Goal: Task Accomplishment & Management: Manage account settings

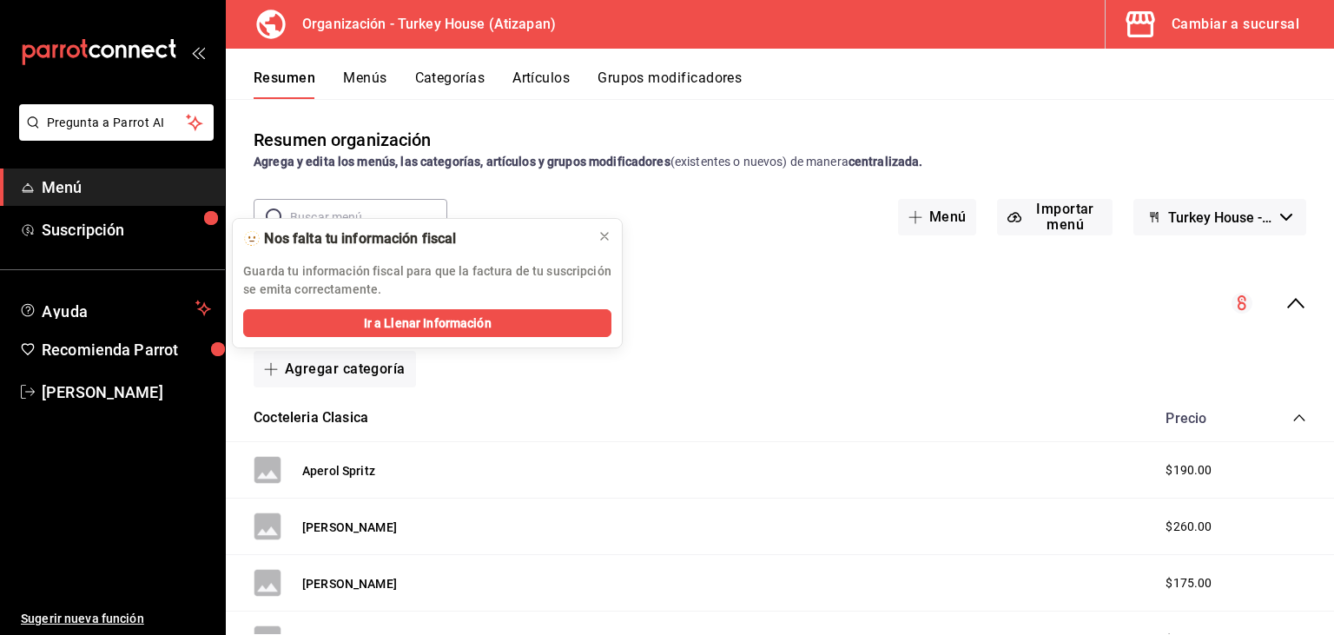
click at [372, 82] on button "Menús" at bounding box center [364, 84] width 43 height 30
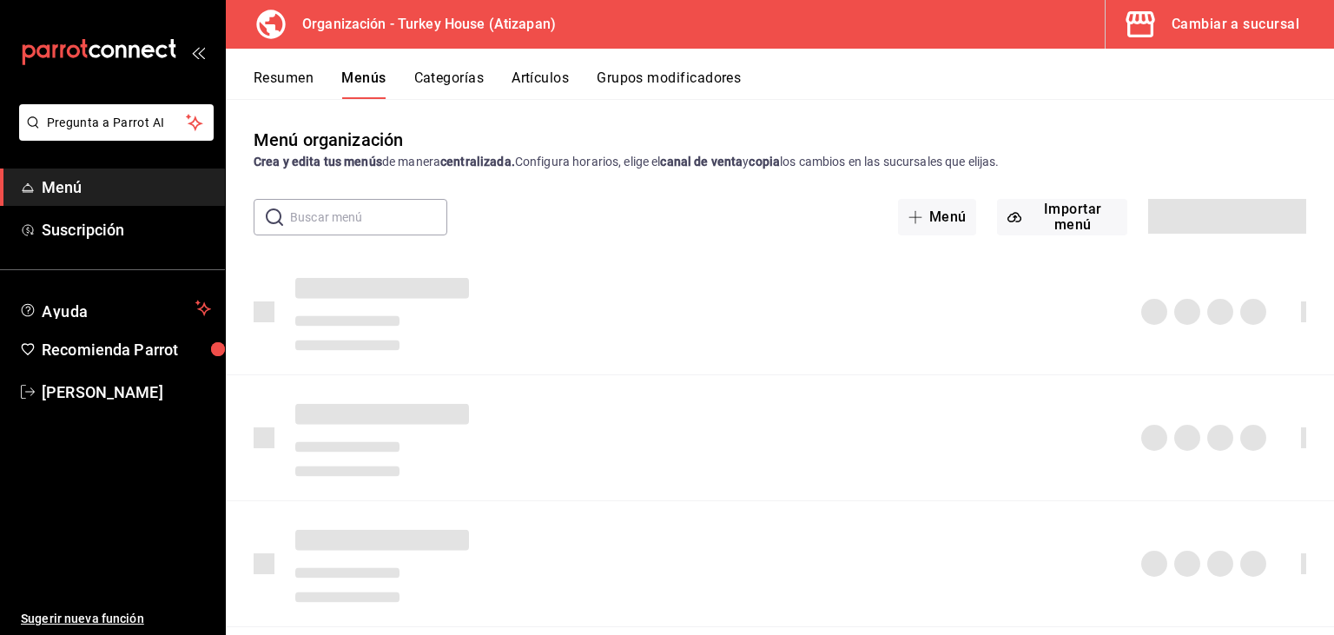
click at [549, 80] on button "Artículos" at bounding box center [539, 84] width 57 height 30
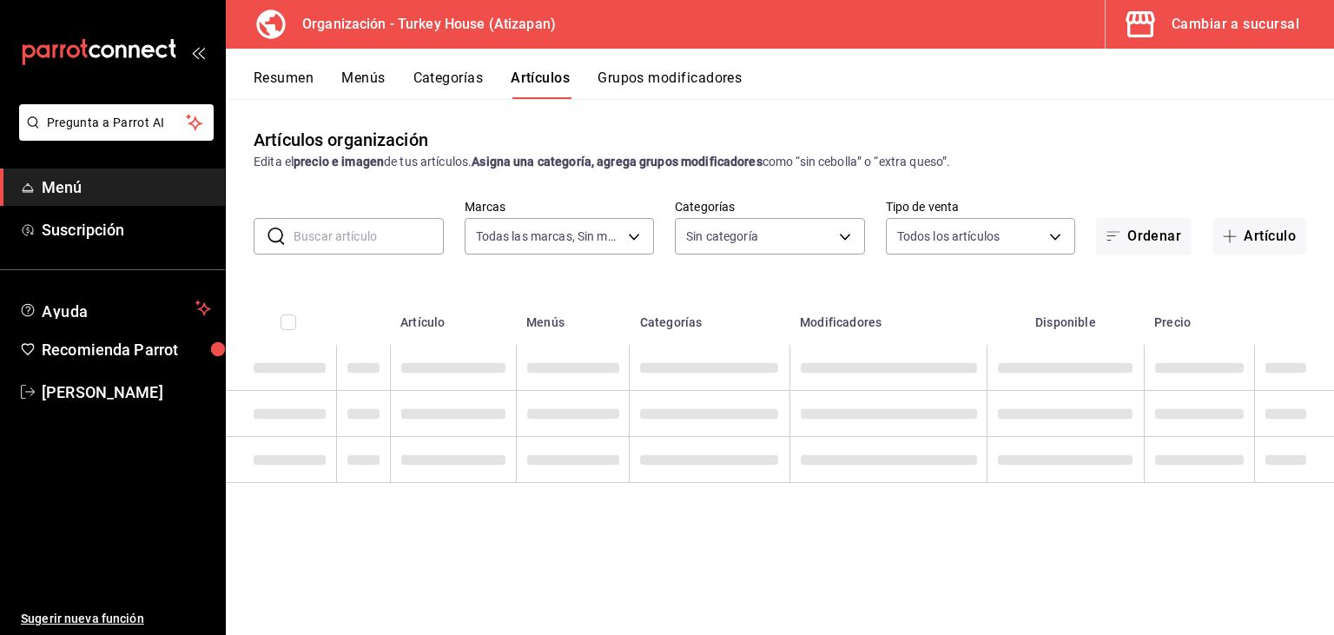
type input "8108edbe-a656-4630-811a-415a5d2e4954"
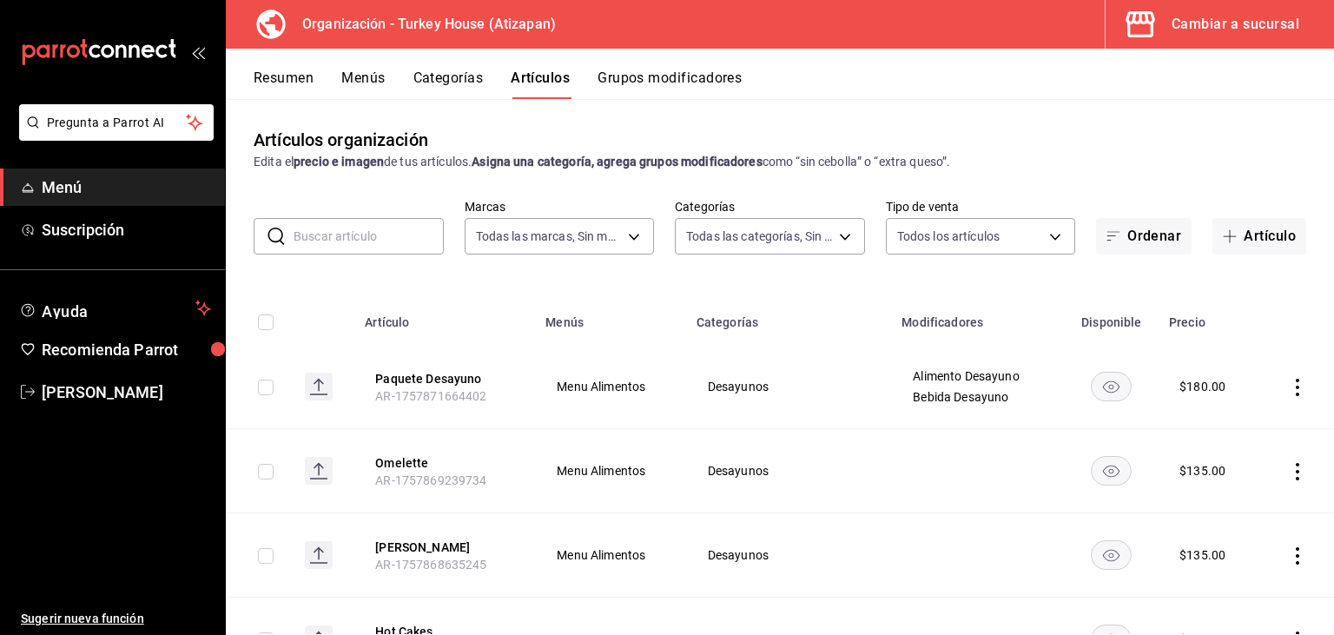
type input "9319bdb7-1f50-4704-a4c1-8c9f7e05364a,c5ac40cd-5fc5-4b60-8a6f-9609faecb531,75a59…"
click at [693, 232] on body "Pregunta a Parrot AI Menú Suscripción Ayuda Recomienda Parrot [PERSON_NAME] Sug…" at bounding box center [667, 317] width 1334 height 635
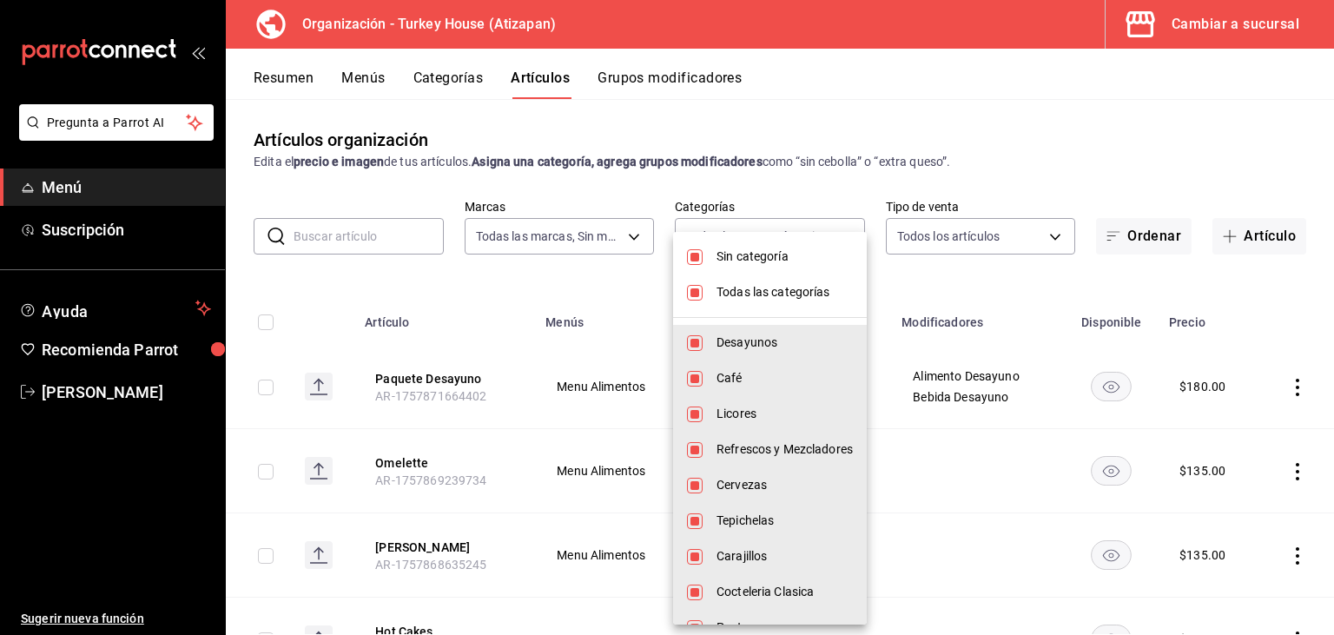
click at [691, 291] on input "checkbox" at bounding box center [695, 293] width 16 height 16
checkbox input "false"
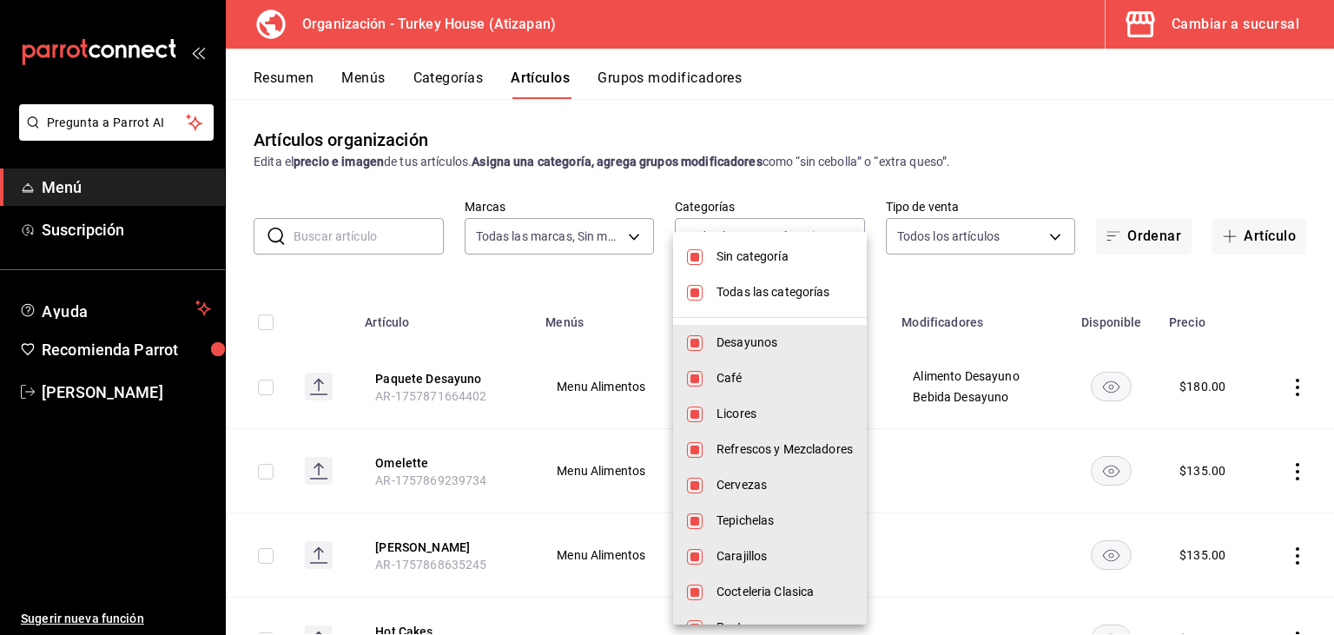
checkbox input "false"
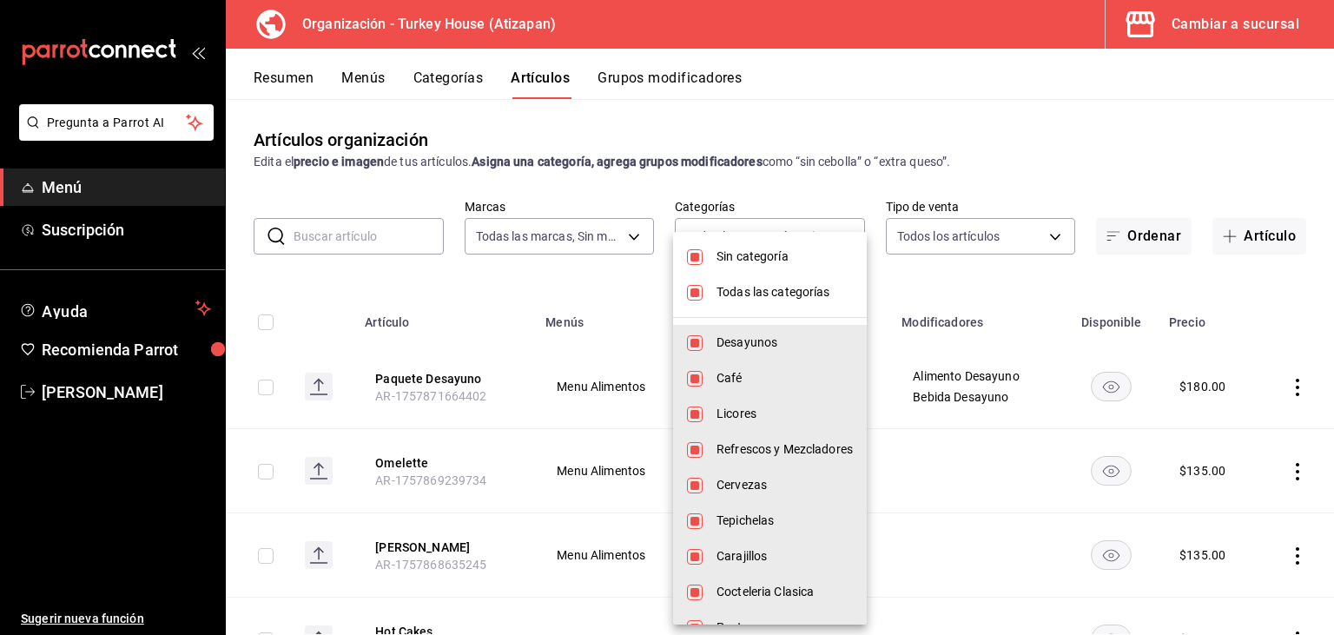
checkbox input "false"
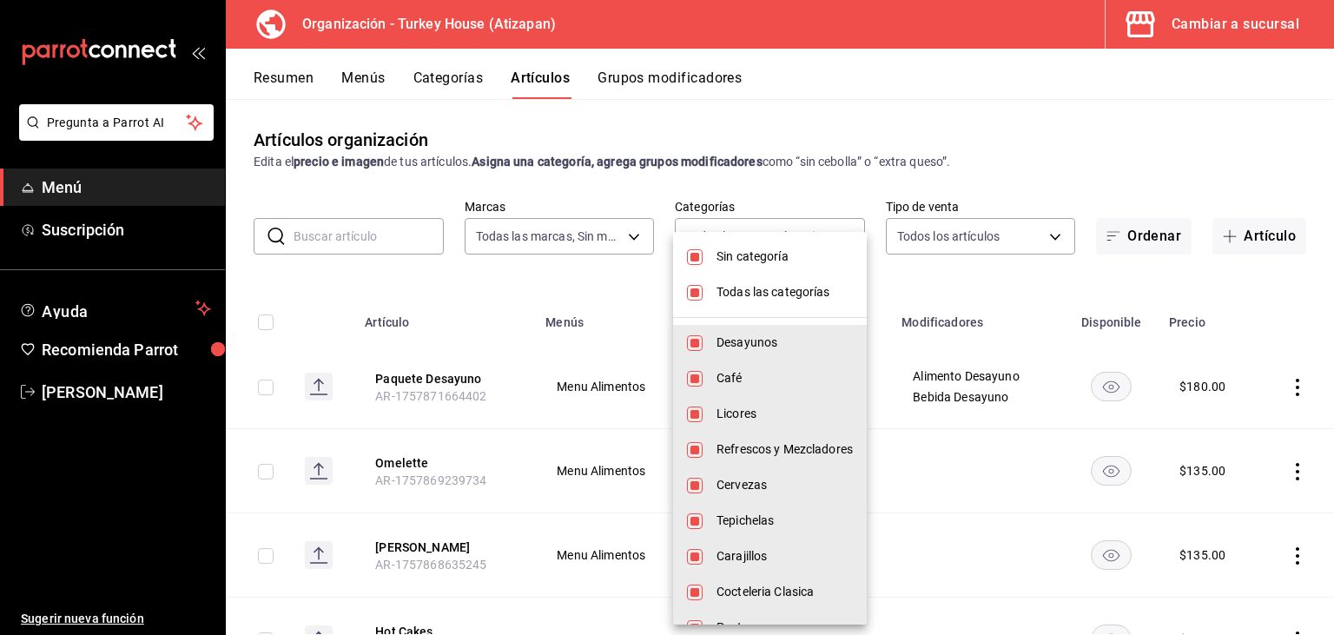
checkbox input "false"
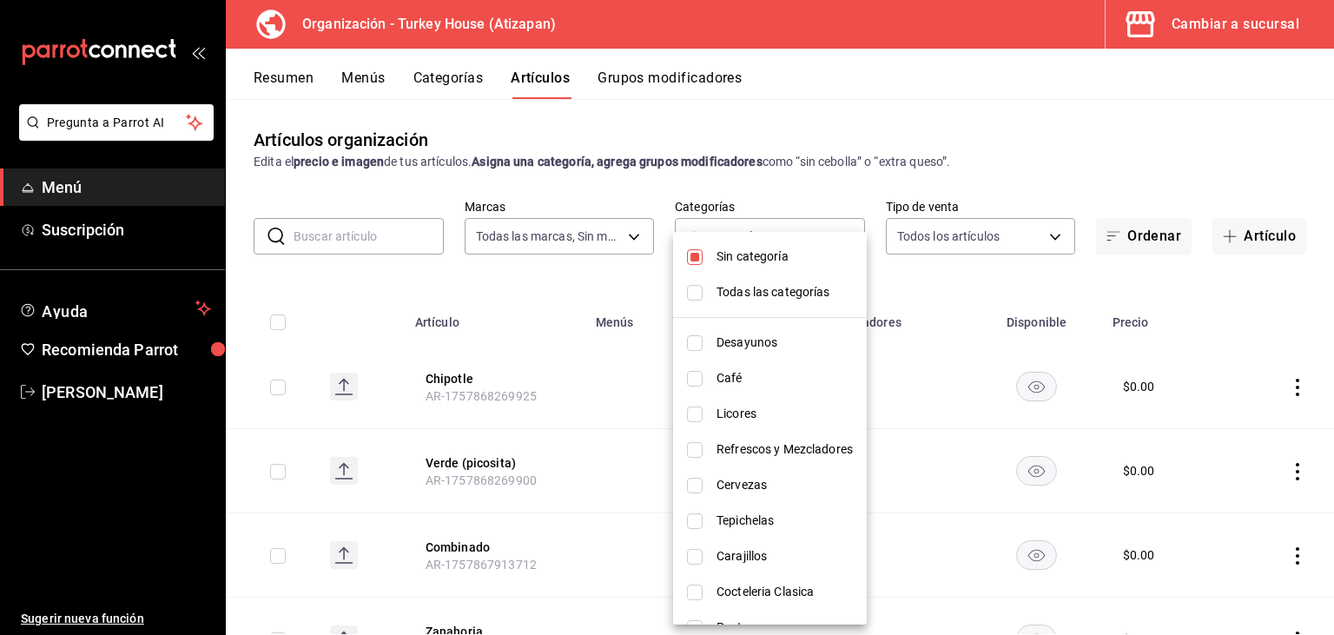
click at [700, 250] on input "checkbox" at bounding box center [695, 257] width 16 height 16
checkbox input "false"
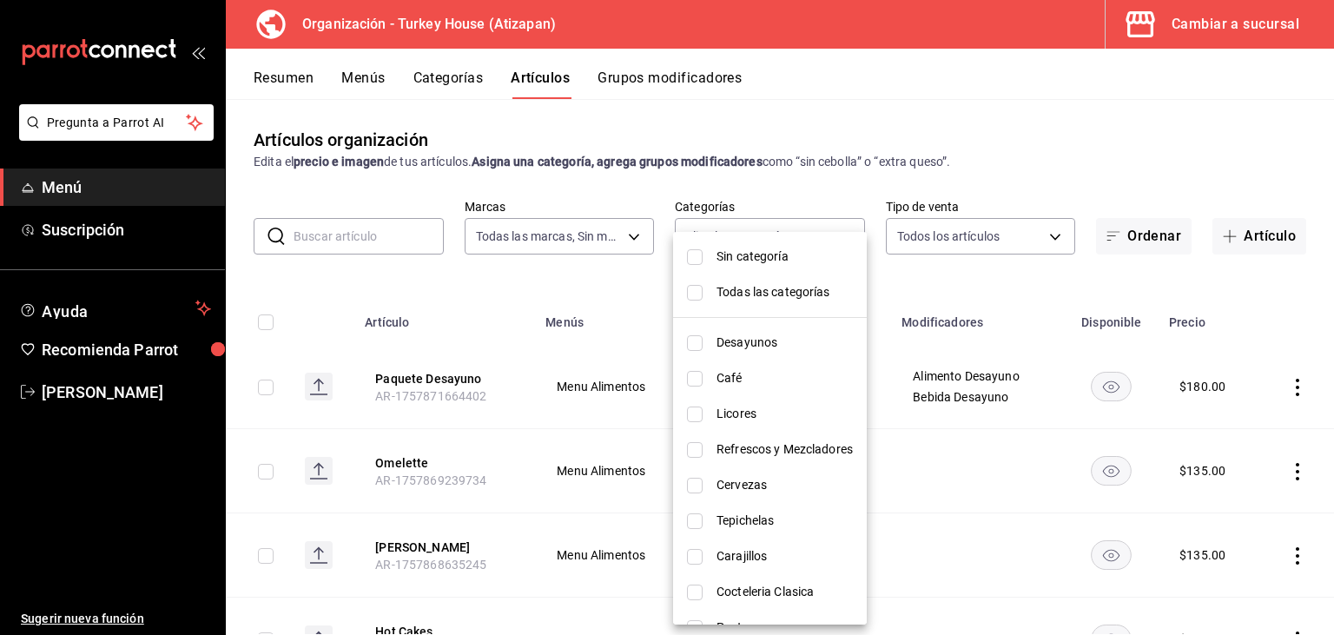
click at [696, 340] on input "checkbox" at bounding box center [695, 343] width 16 height 16
checkbox input "true"
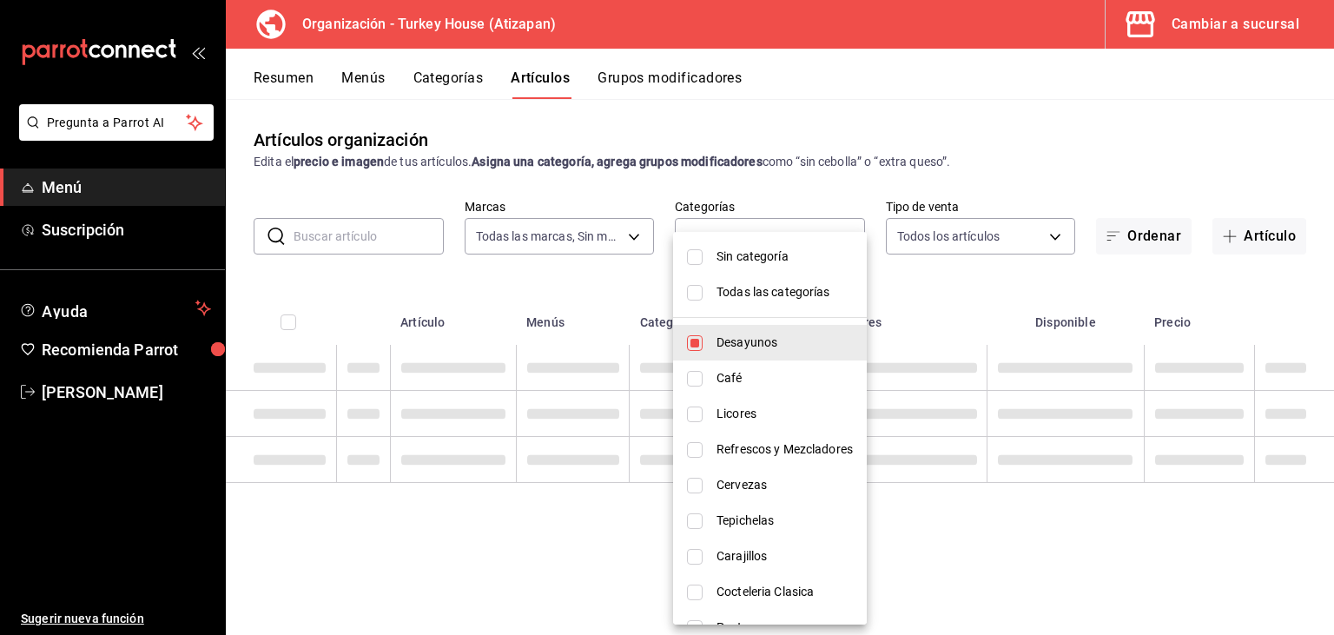
type input "9319bdb7-1f50-4704-a4c1-8c9f7e05364a"
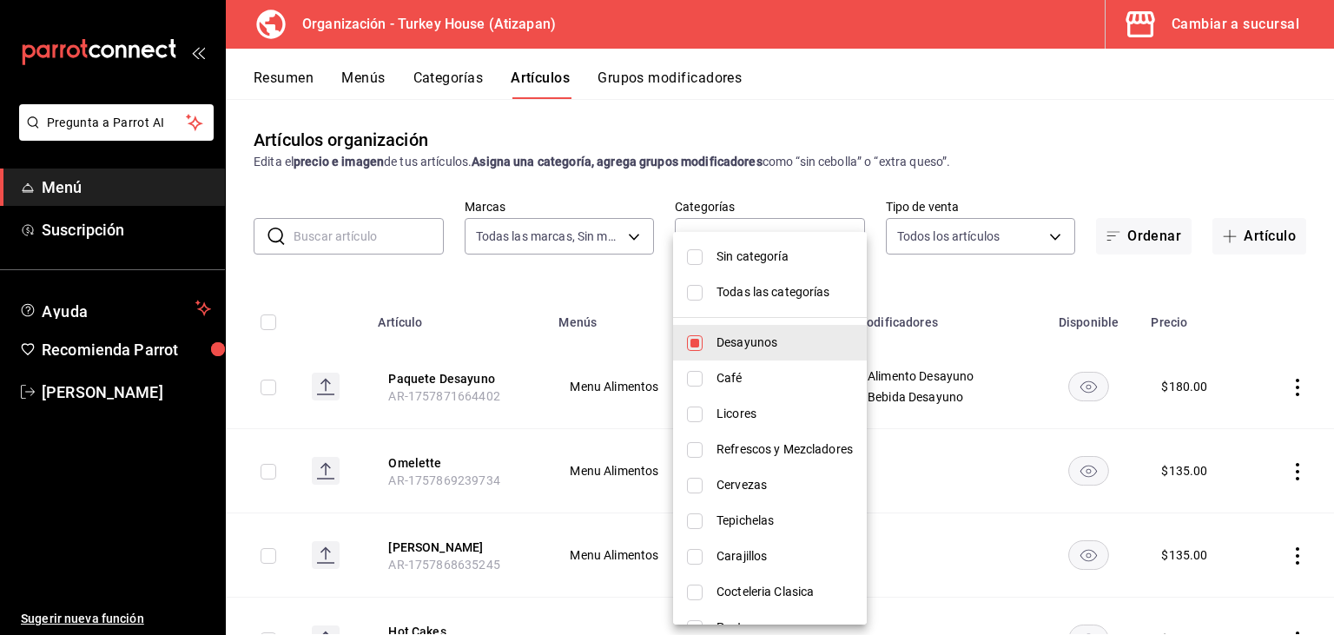
click at [1055, 152] on div at bounding box center [667, 317] width 1334 height 635
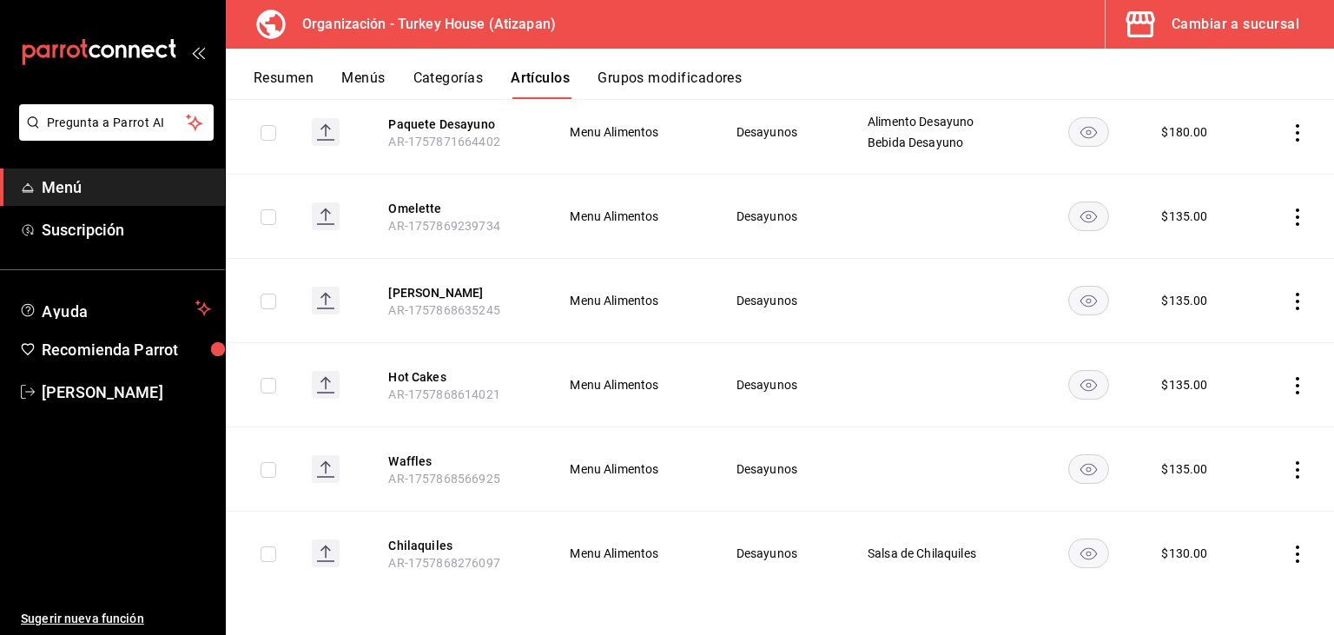
scroll to position [255, 0]
click at [439, 540] on button "Chilaquiles" at bounding box center [457, 544] width 139 height 17
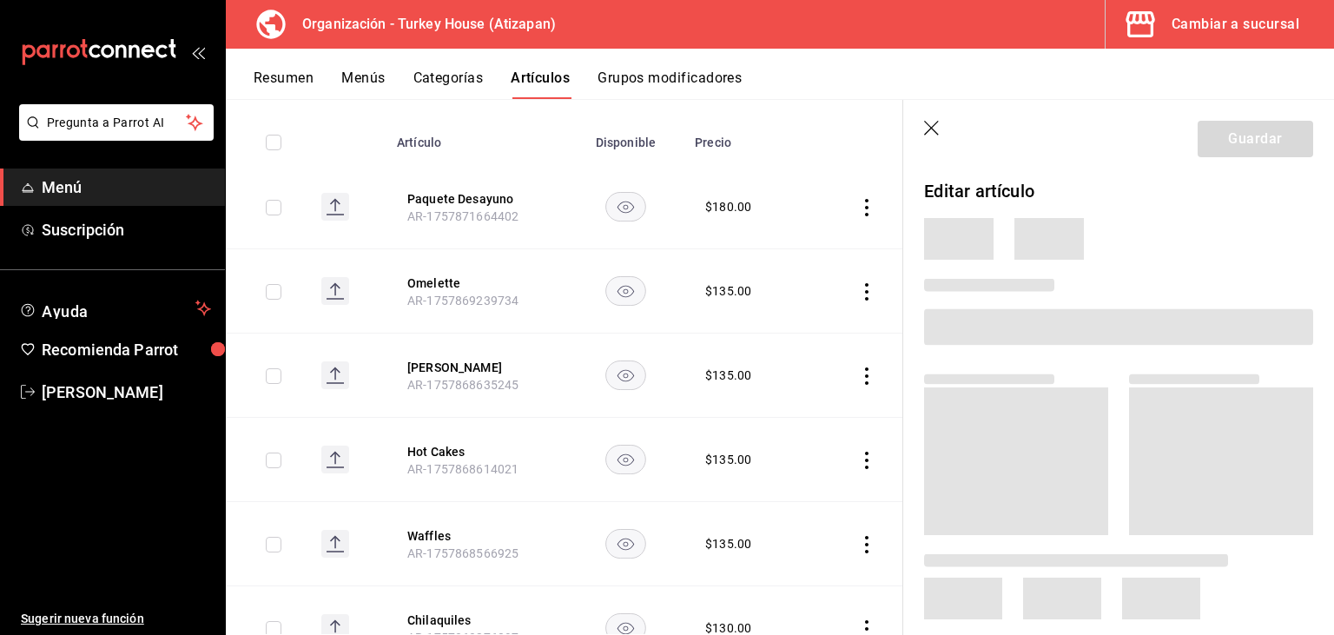
scroll to position [331, 0]
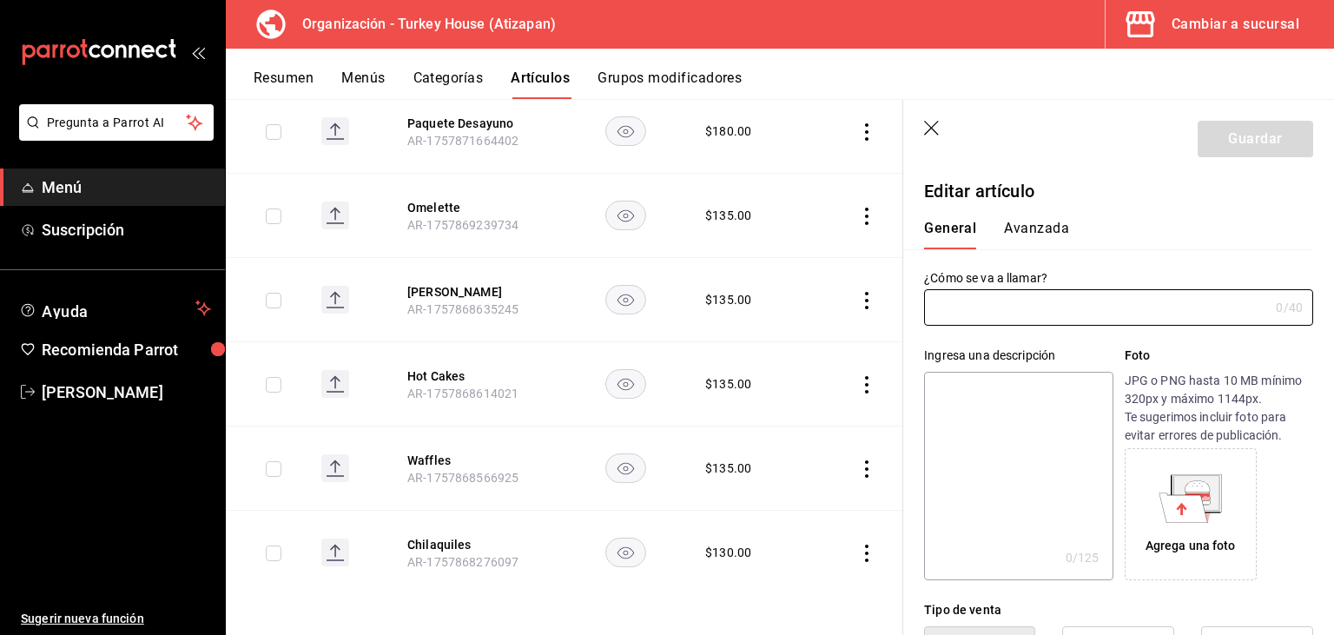
type input "Chilaquiles"
type input "$130.00"
type input "AR-1757868276097"
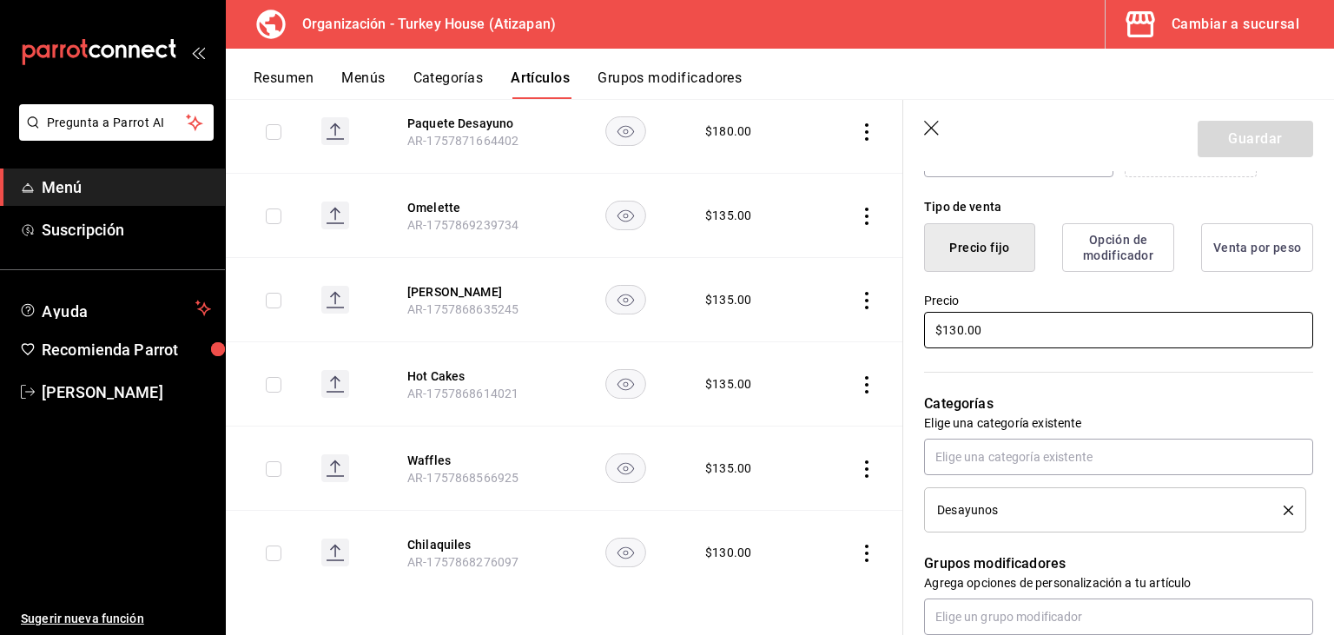
scroll to position [403, 0]
click at [955, 332] on input "$130.00" at bounding box center [1118, 330] width 389 height 36
type input "$145.00"
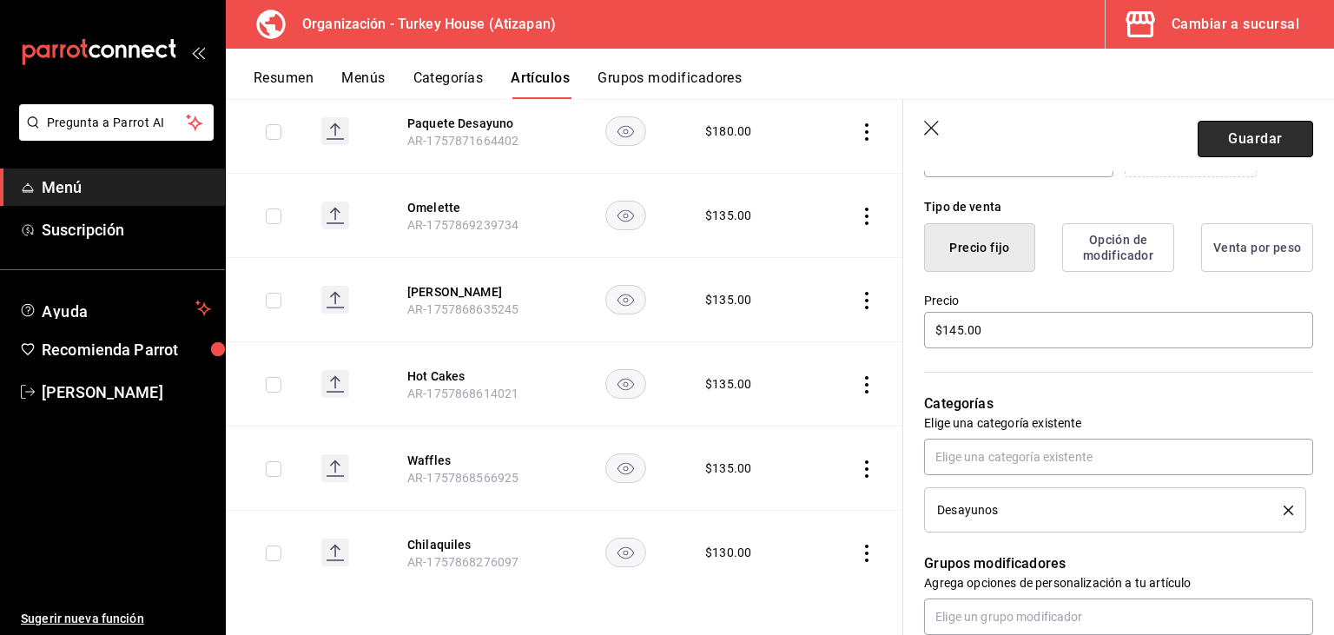
click at [1252, 144] on button "Guardar" at bounding box center [1254, 139] width 115 height 36
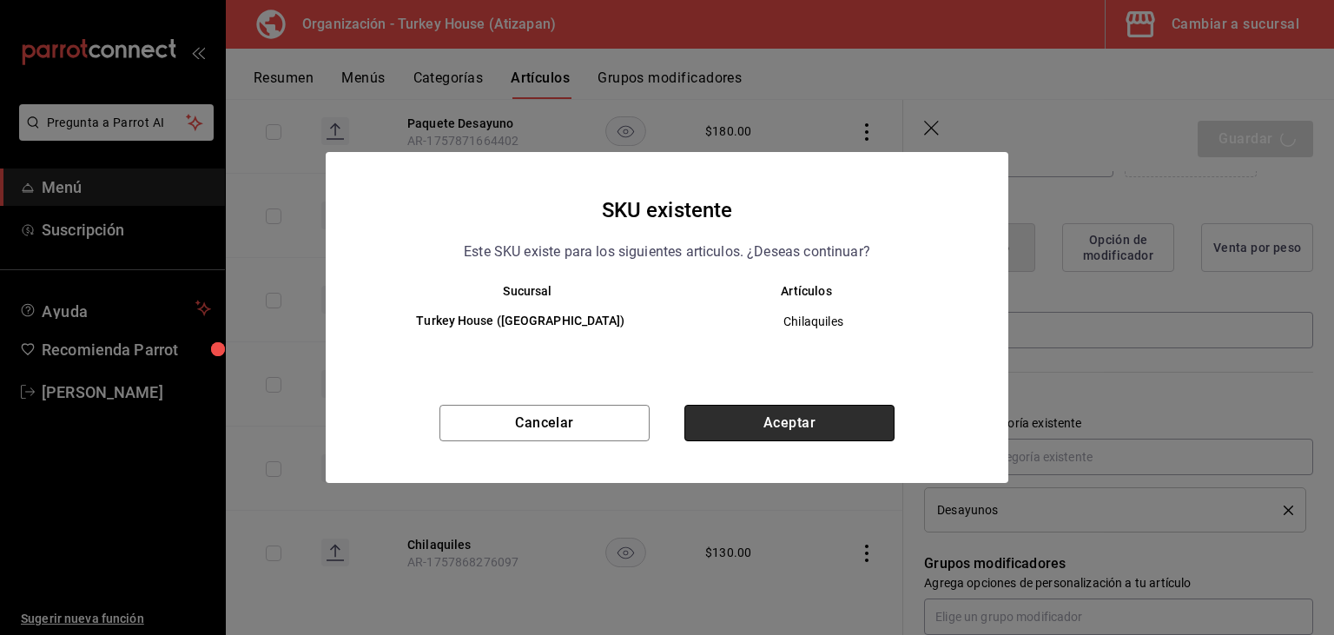
click at [788, 424] on button "Aceptar" at bounding box center [789, 423] width 210 height 36
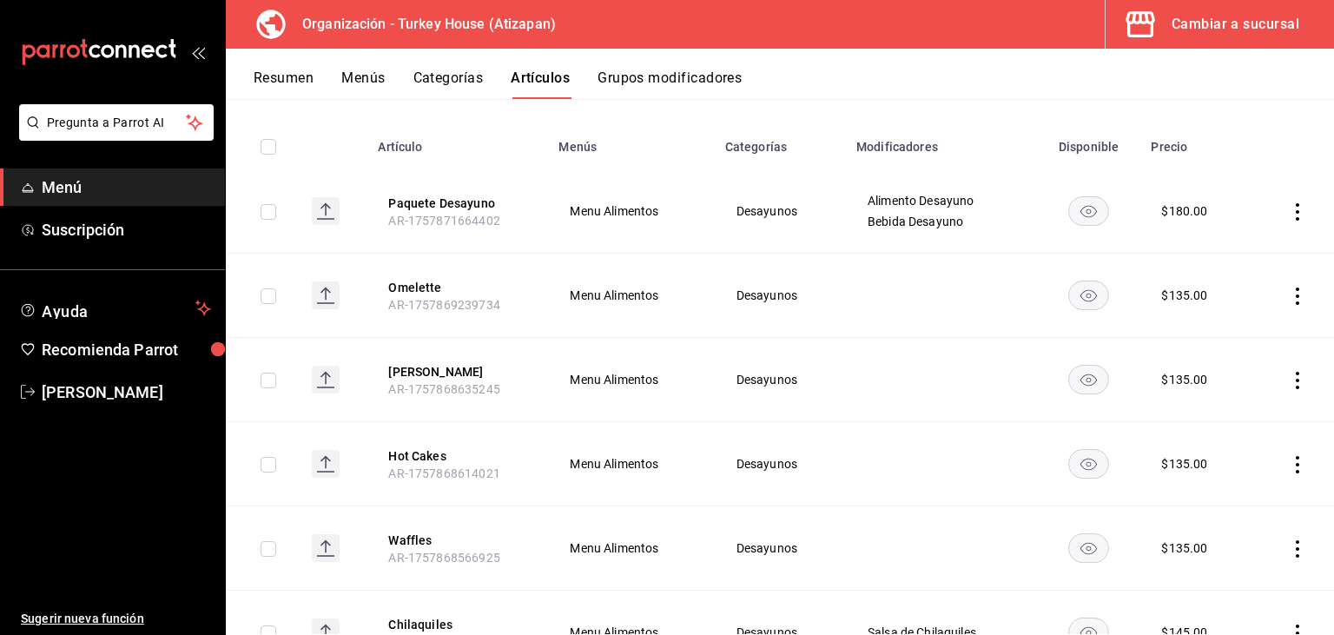
scroll to position [255, 0]
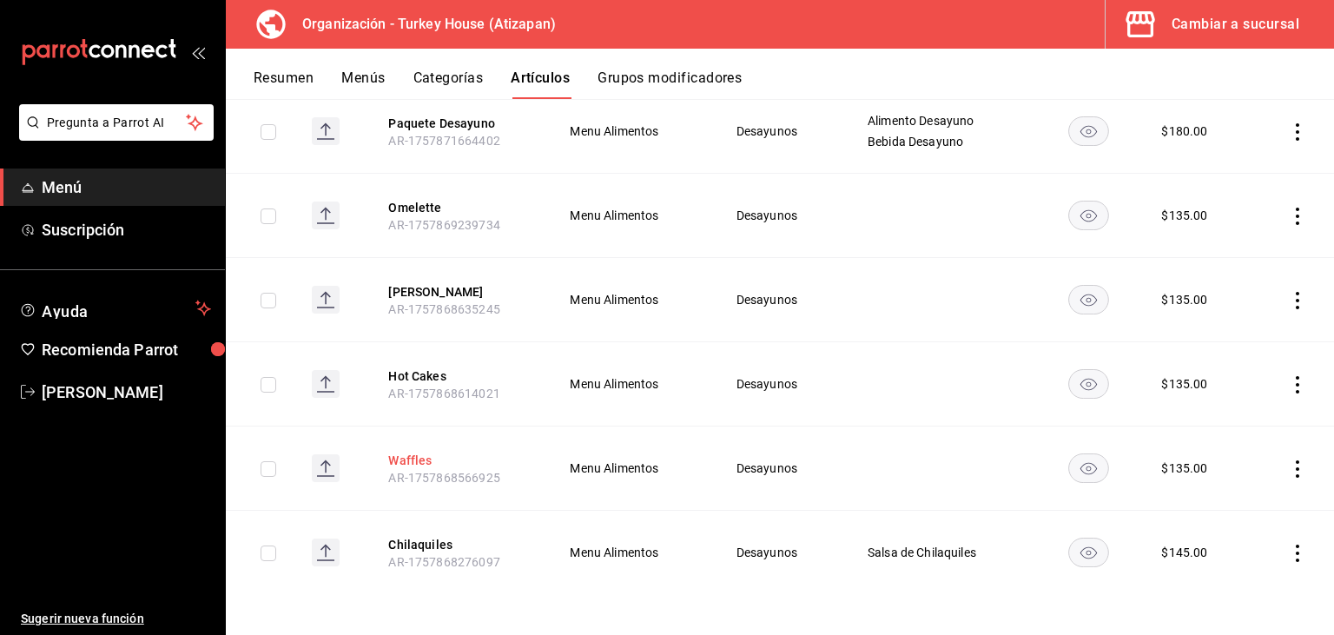
click at [422, 458] on button "Waffles" at bounding box center [457, 459] width 139 height 17
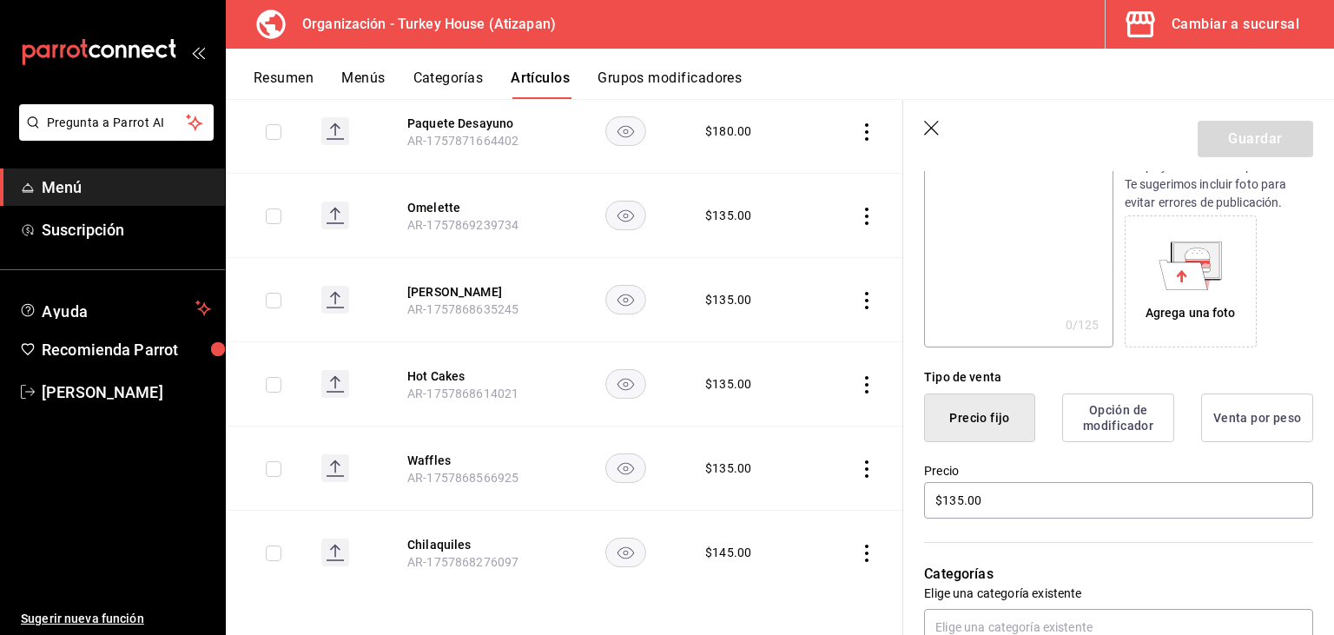
scroll to position [313, 0]
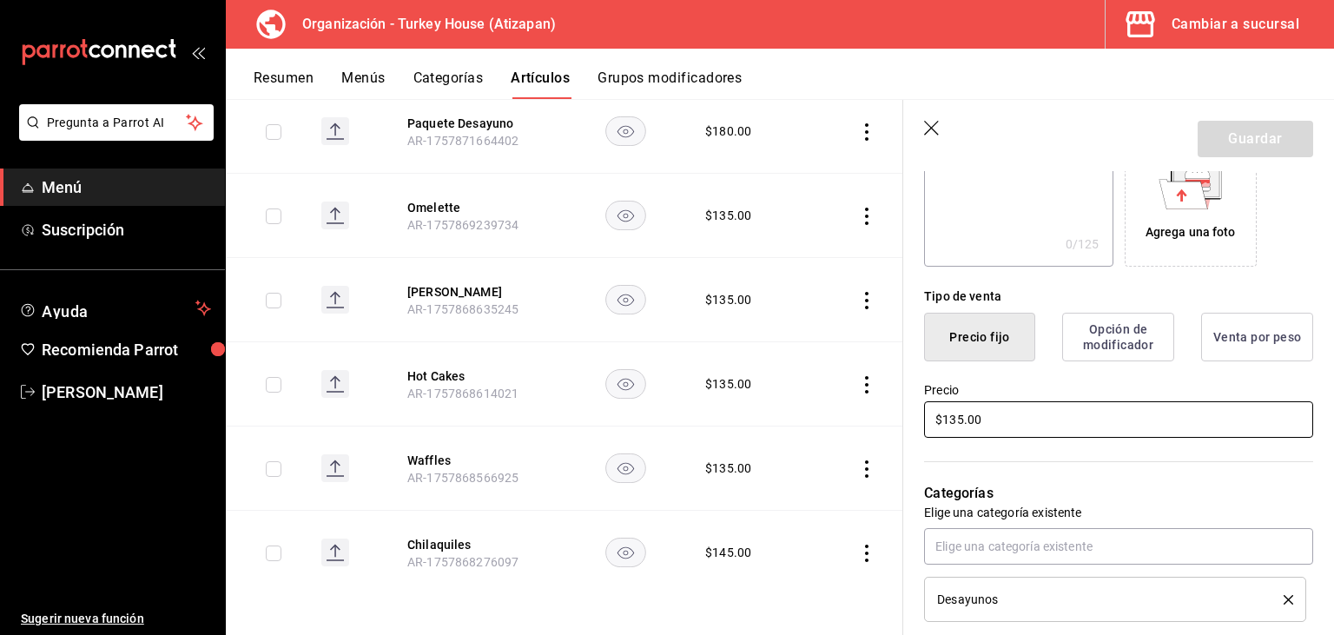
click at [953, 420] on input "$135.00" at bounding box center [1118, 419] width 389 height 36
type input "$145.00"
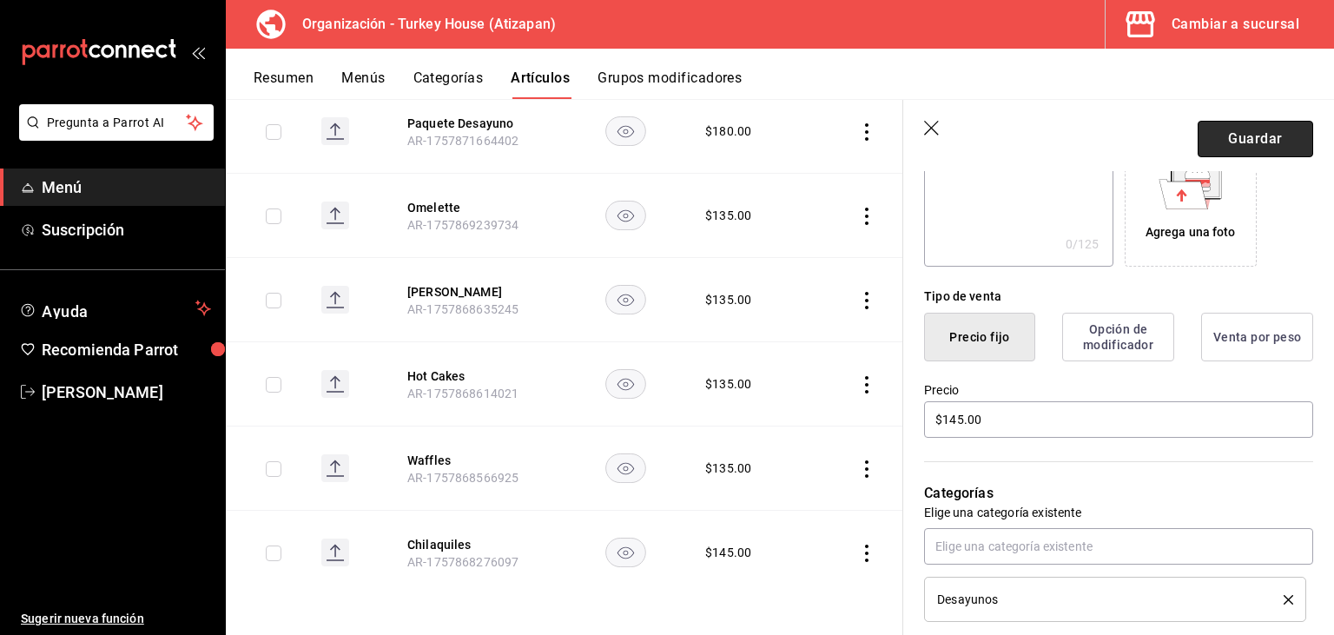
click at [1251, 131] on button "Guardar" at bounding box center [1254, 139] width 115 height 36
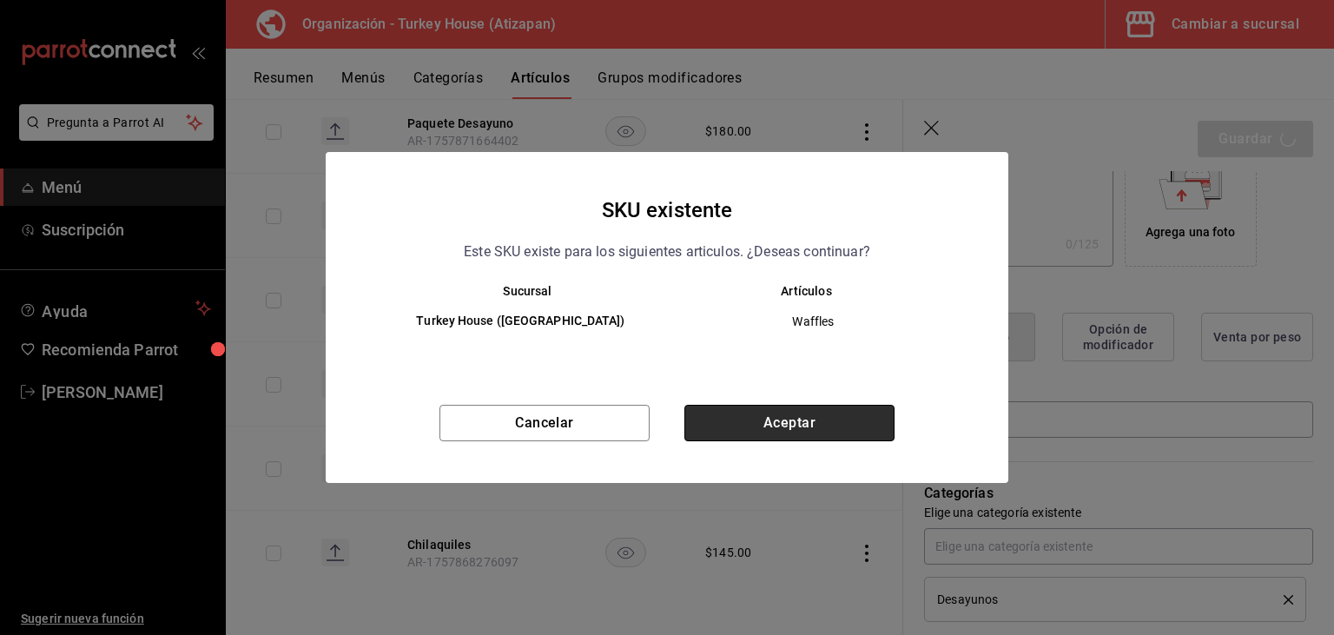
click at [802, 418] on button "Aceptar" at bounding box center [789, 423] width 210 height 36
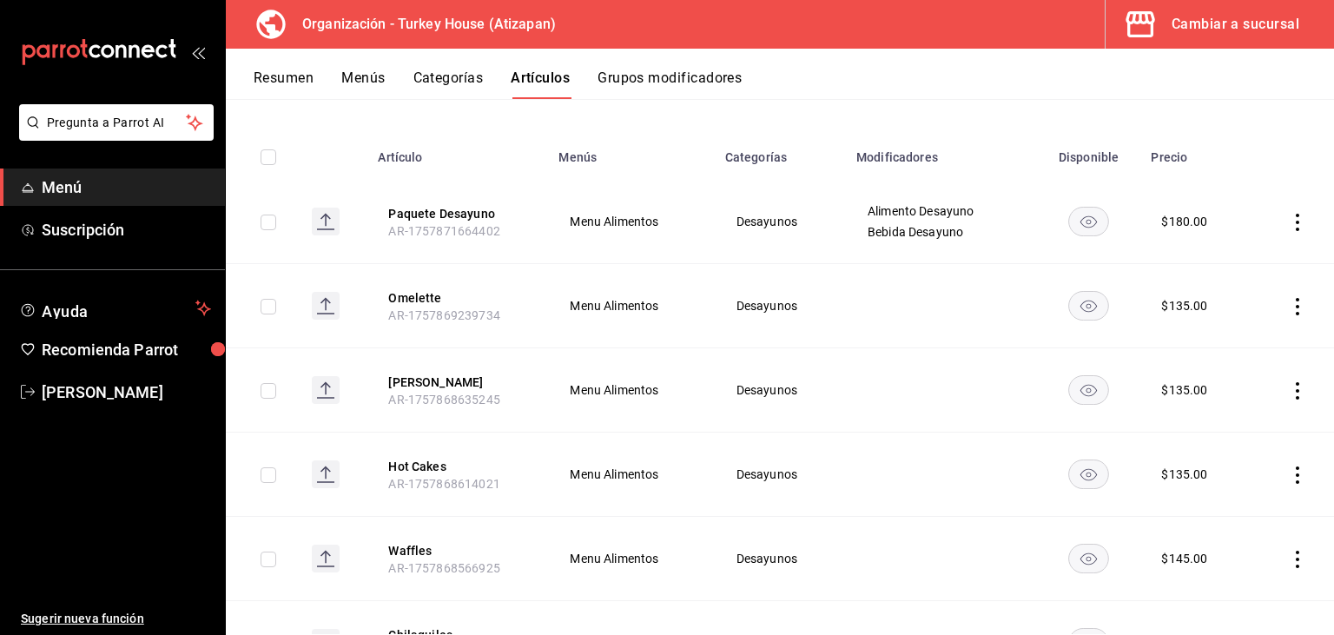
scroll to position [255, 0]
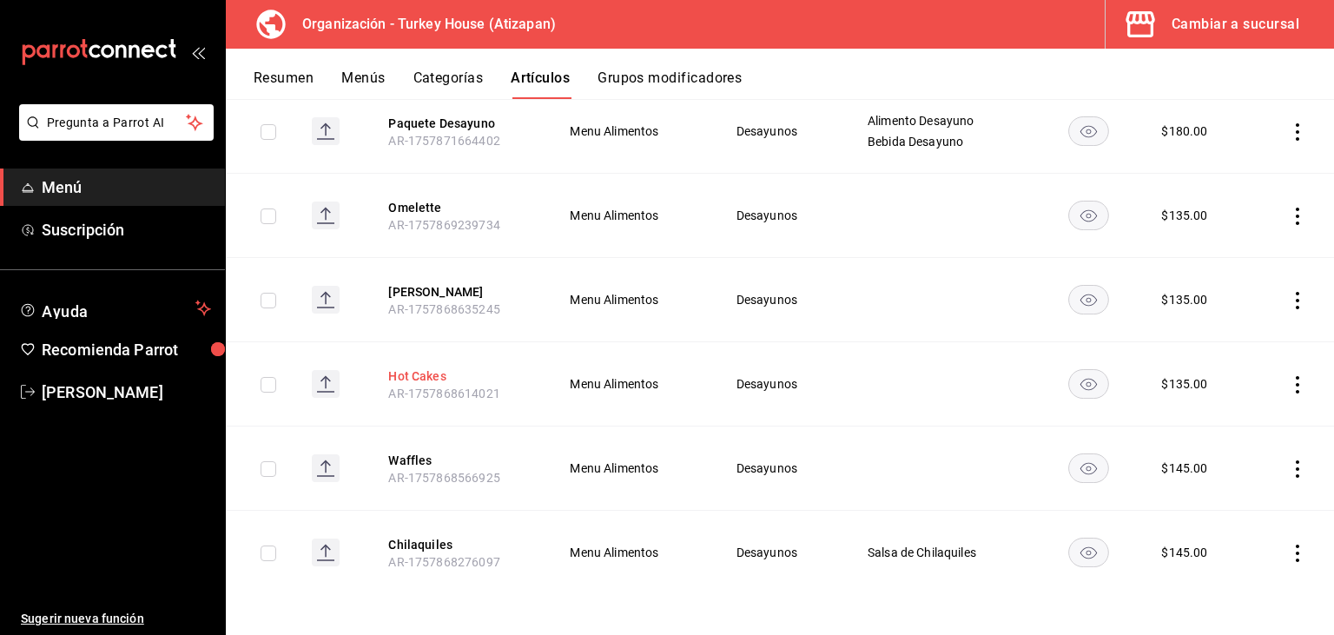
click at [426, 376] on button "Hot Cakes" at bounding box center [457, 375] width 139 height 17
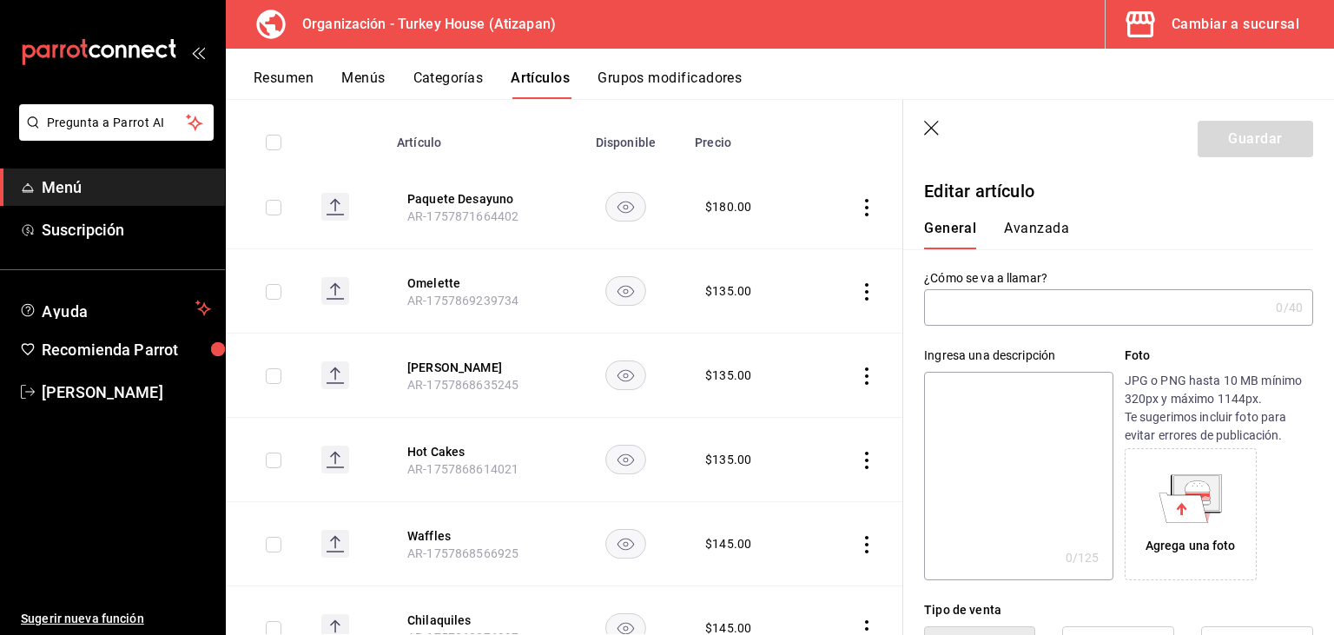
type input "Hot Cakes"
type input "AR-1757868614021"
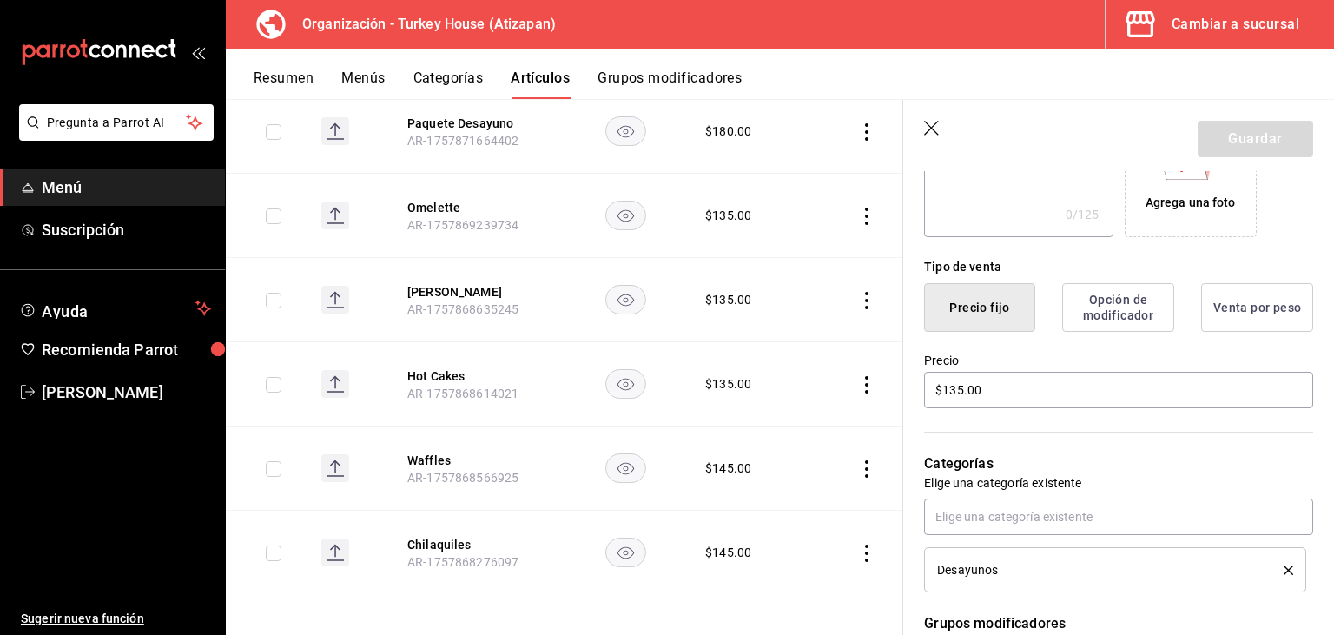
scroll to position [344, 0]
click at [959, 392] on input "$135.00" at bounding box center [1118, 389] width 389 height 36
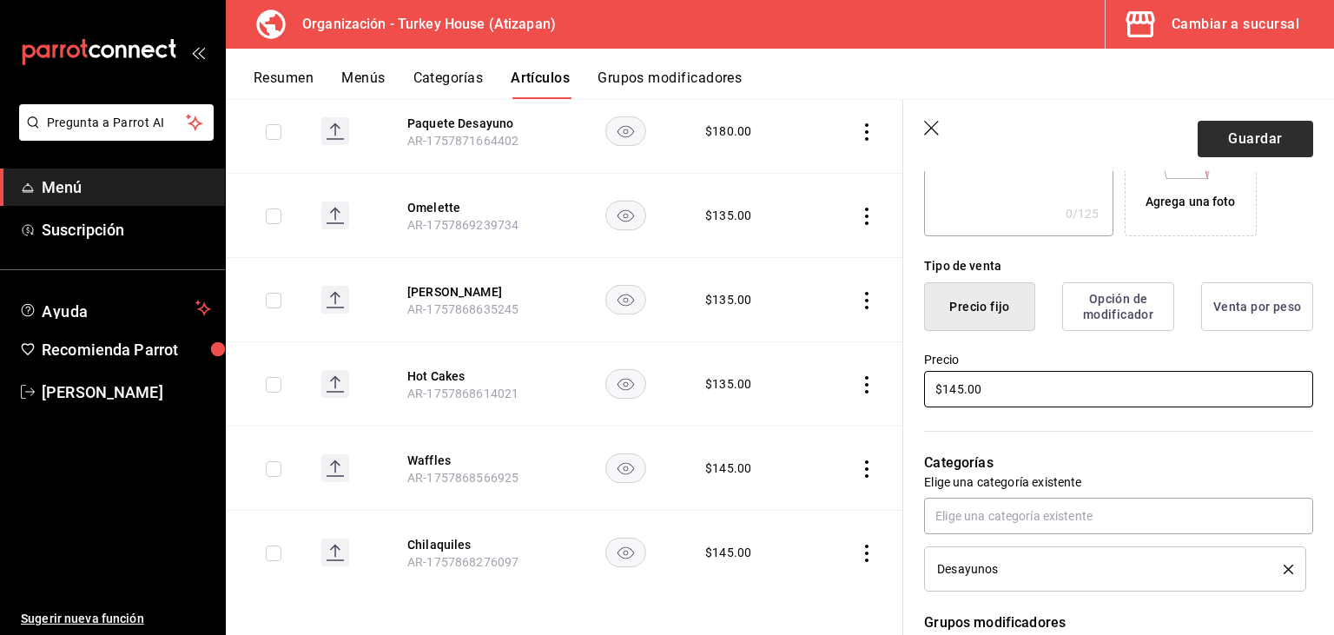
type input "$145.00"
click at [1255, 140] on button "Guardar" at bounding box center [1254, 139] width 115 height 36
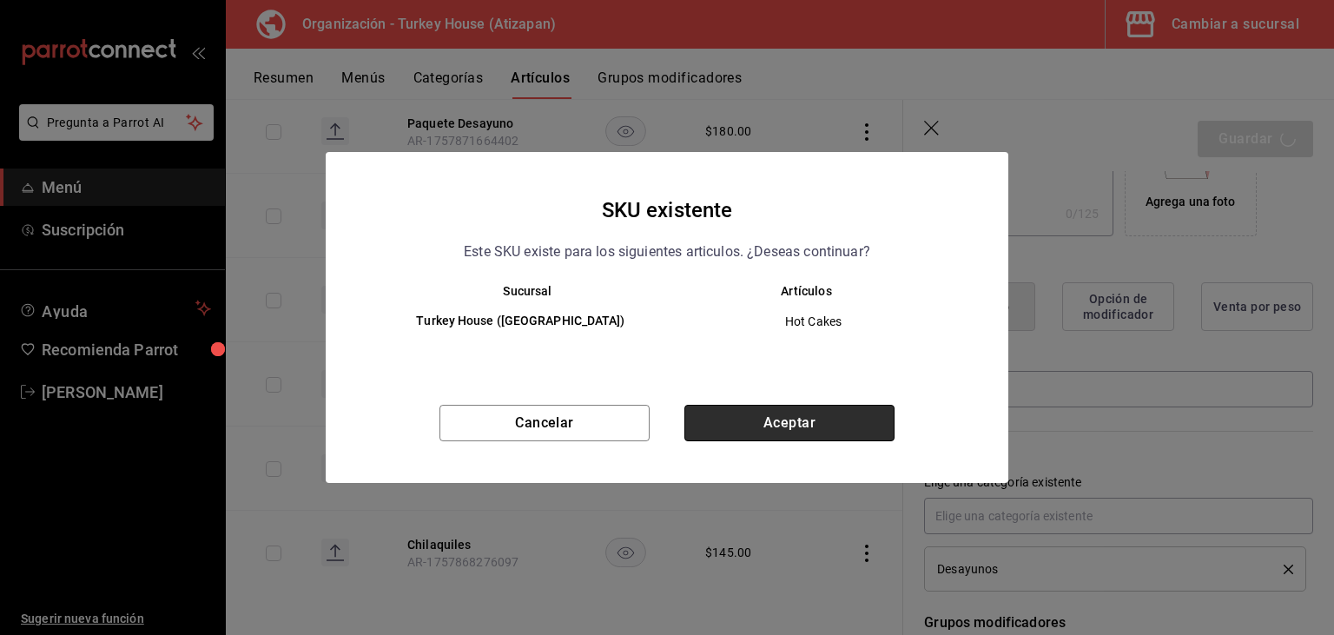
click at [818, 425] on button "Aceptar" at bounding box center [789, 423] width 210 height 36
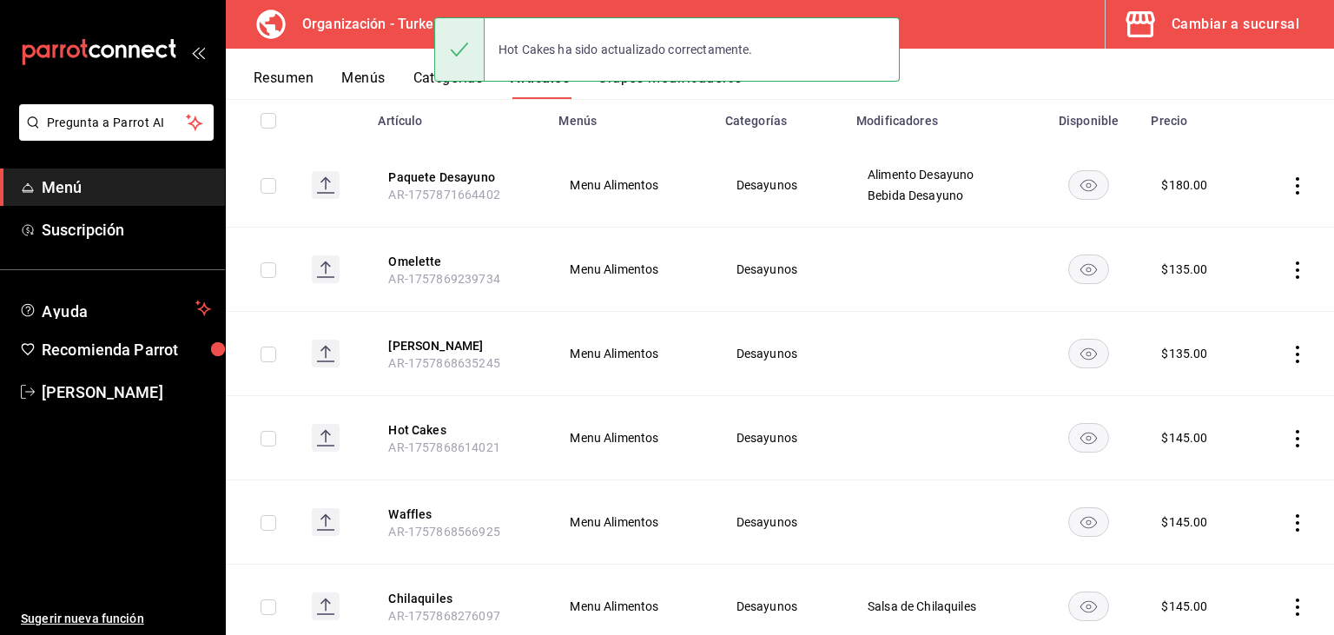
scroll to position [205, 0]
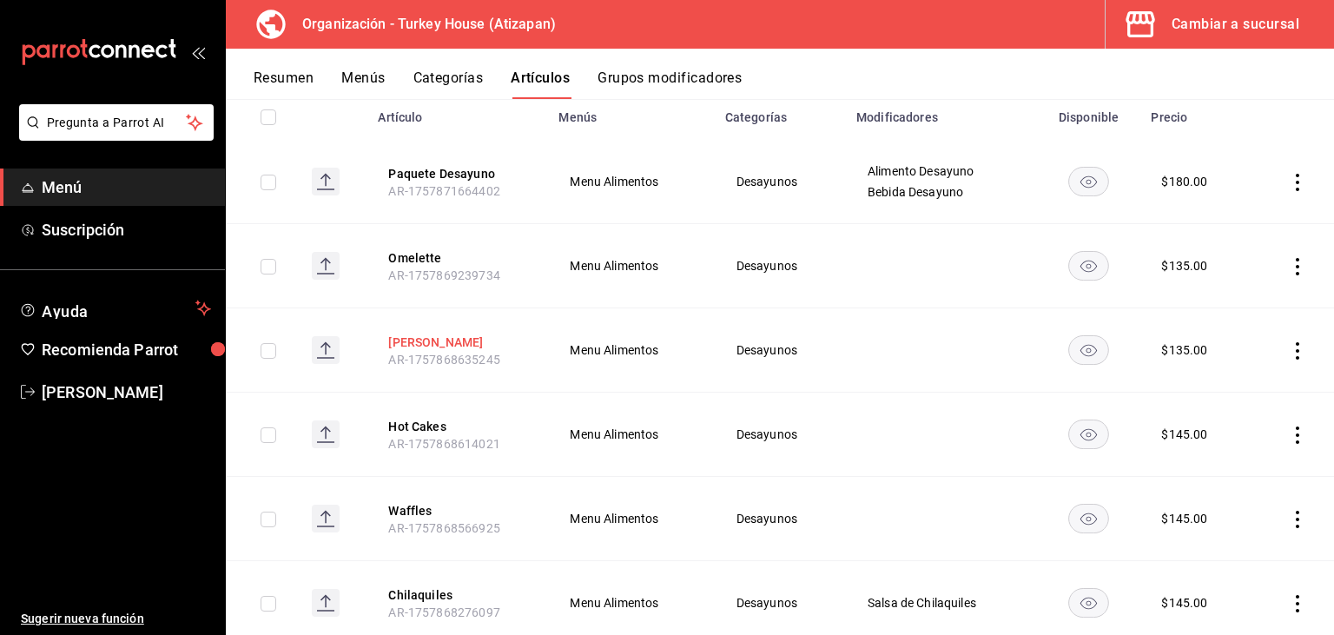
click at [450, 338] on button "[PERSON_NAME]" at bounding box center [457, 341] width 139 height 17
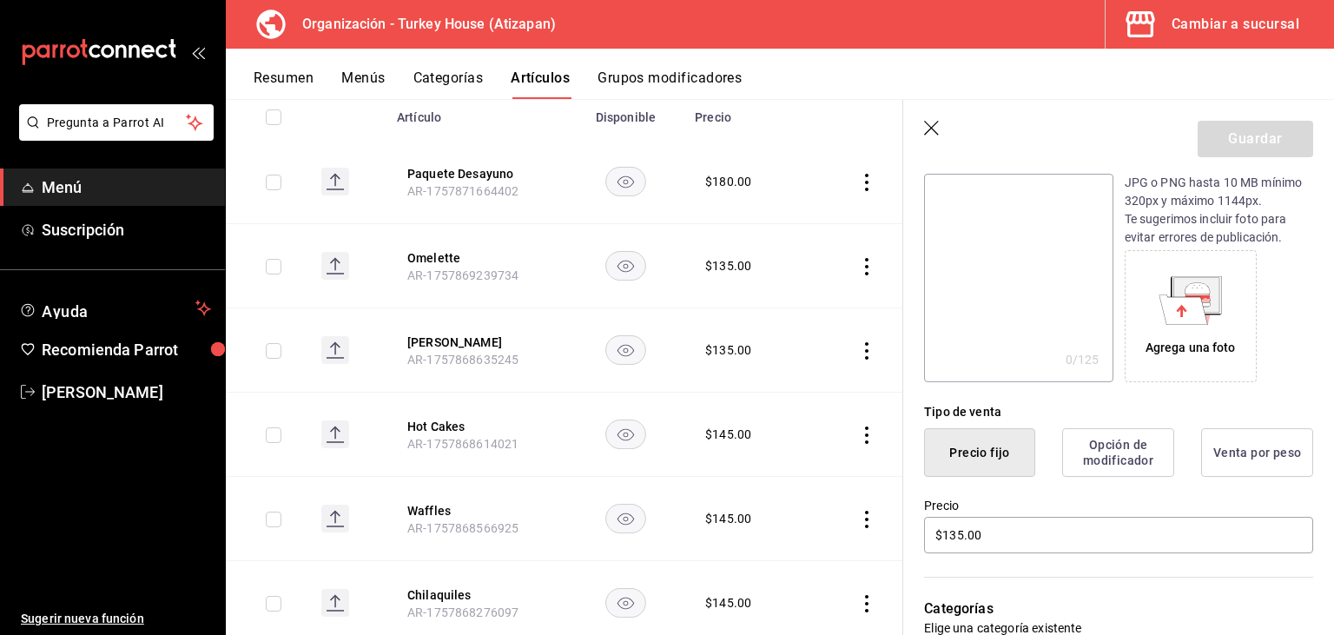
scroll to position [262, 0]
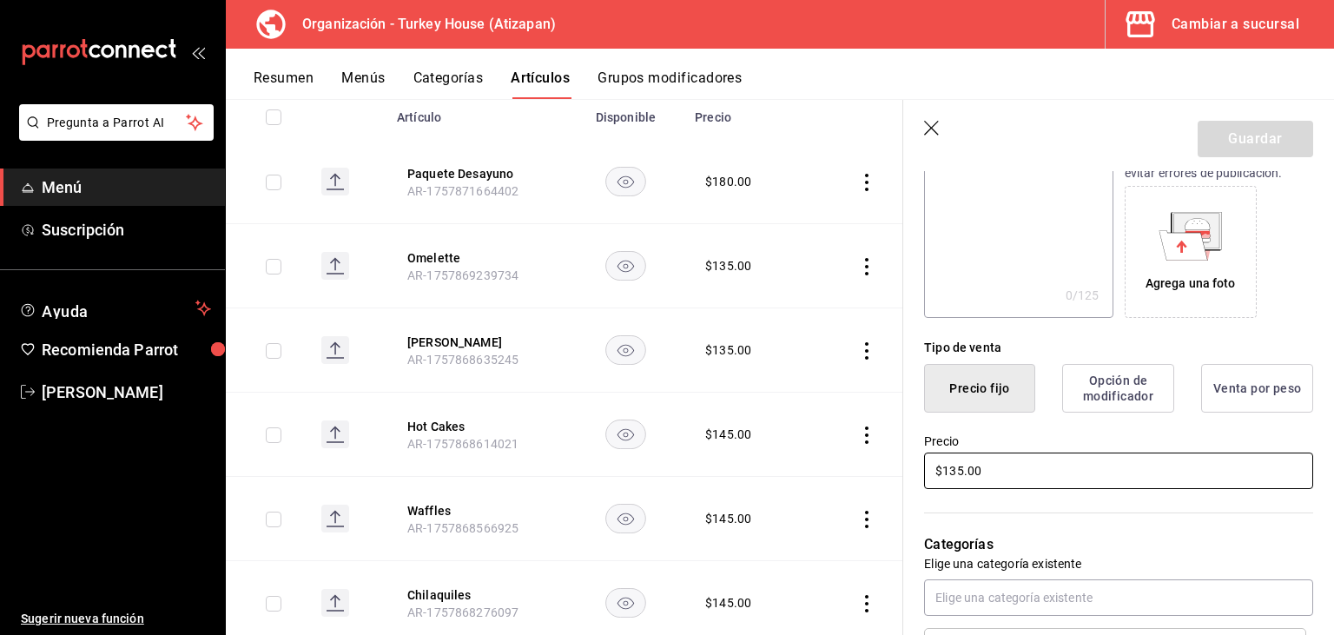
click at [952, 474] on input "$135.00" at bounding box center [1118, 470] width 389 height 36
click at [958, 465] on input "$135.00" at bounding box center [1118, 470] width 389 height 36
type input "$145.00"
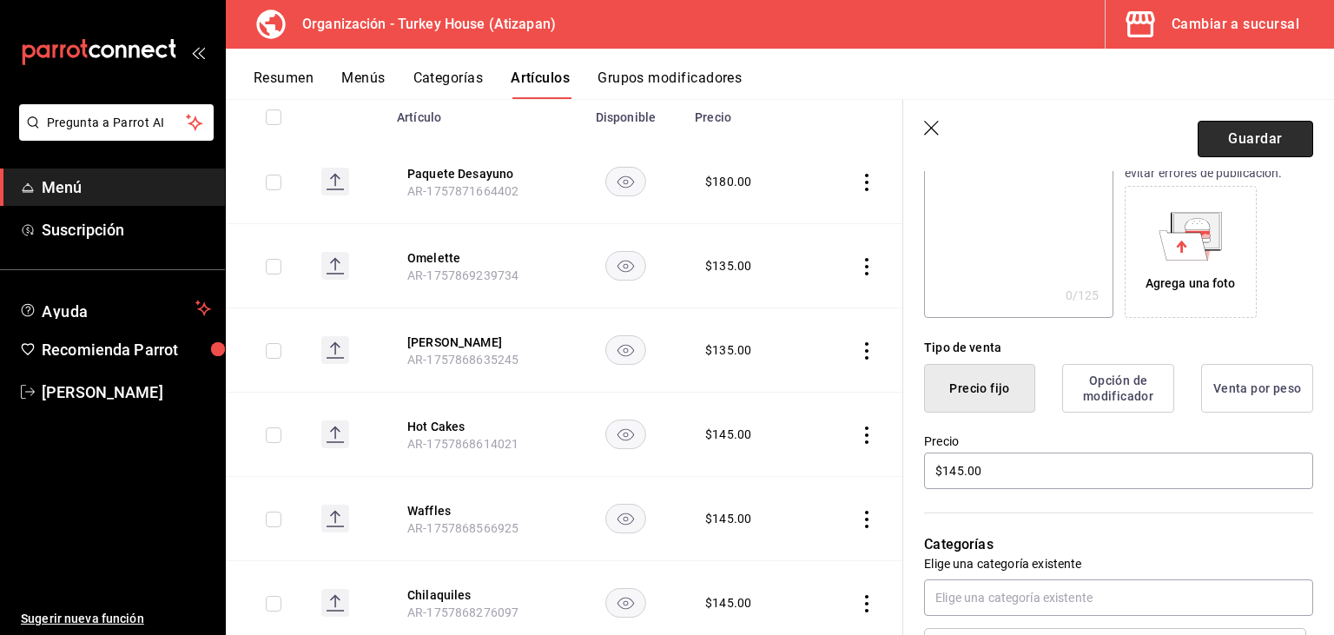
click at [1259, 135] on button "Guardar" at bounding box center [1254, 139] width 115 height 36
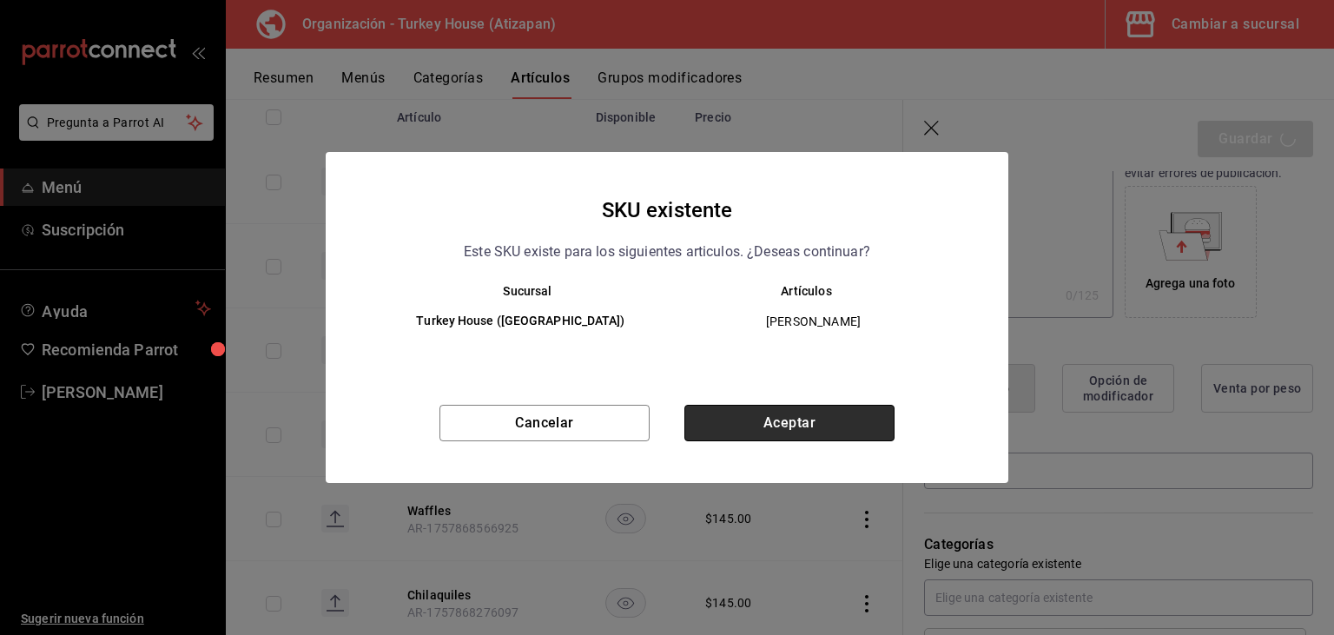
click at [793, 422] on button "Aceptar" at bounding box center [789, 423] width 210 height 36
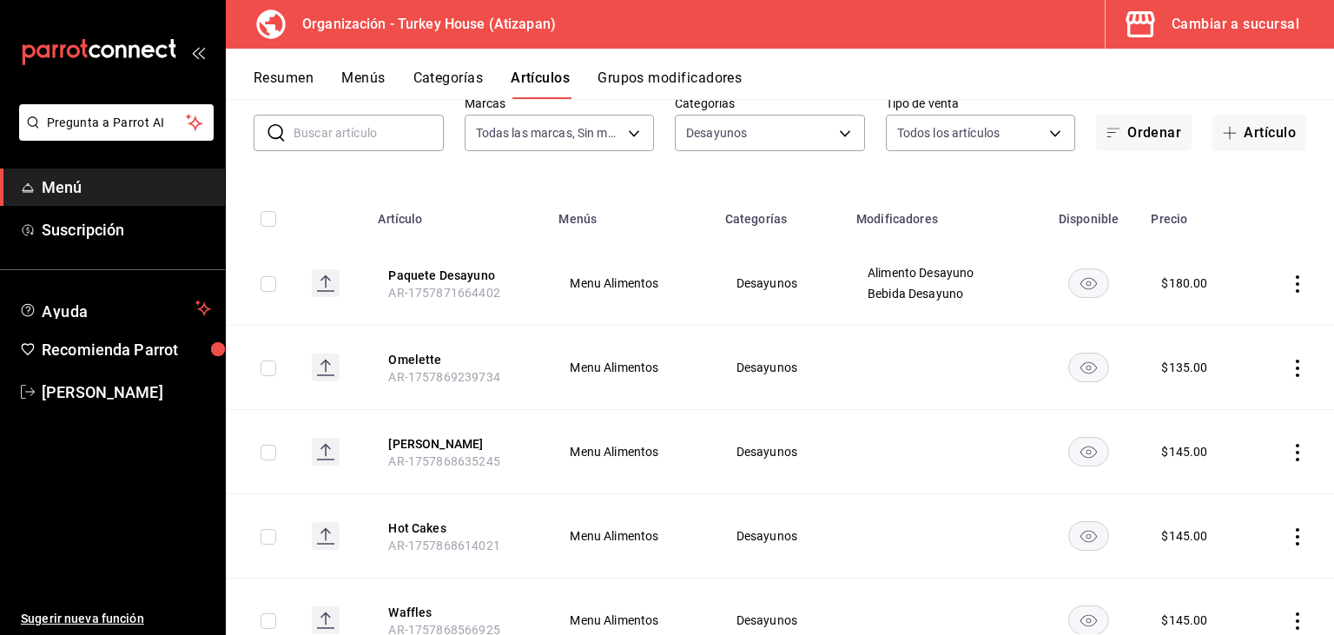
scroll to position [113, 0]
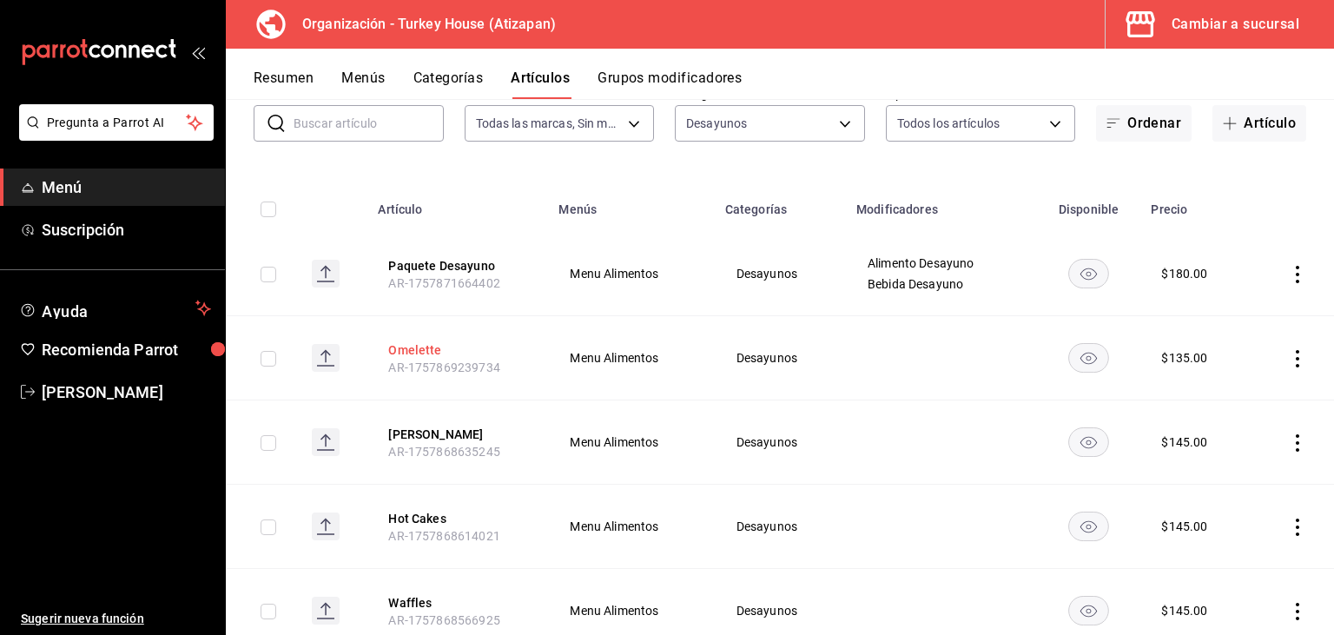
click at [431, 347] on button "Omelette" at bounding box center [457, 349] width 139 height 17
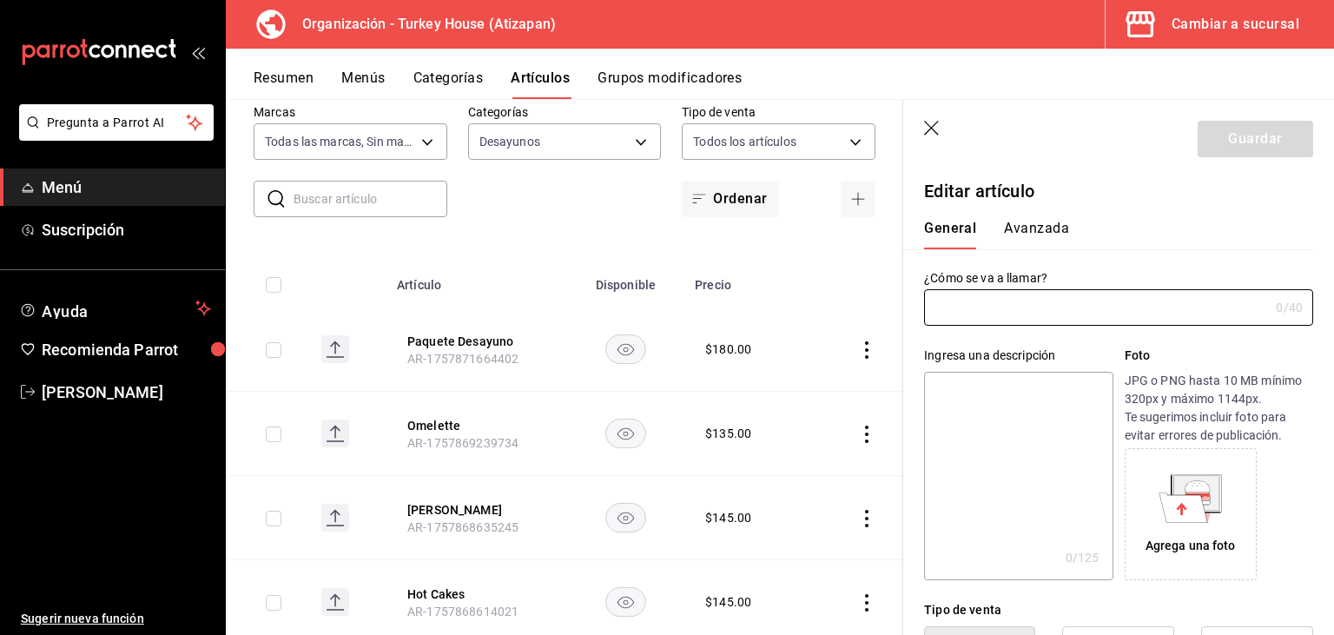
scroll to position [188, 0]
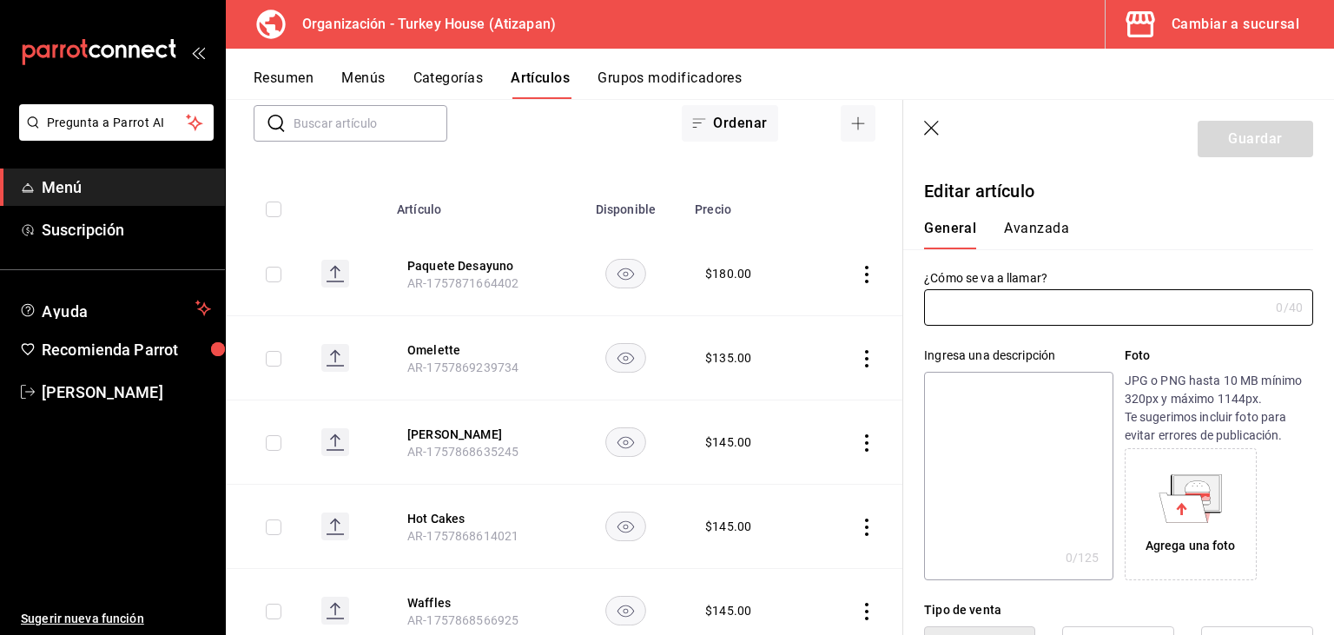
type input "Omelette"
type input "$135.00"
type input "AR-1757869239734"
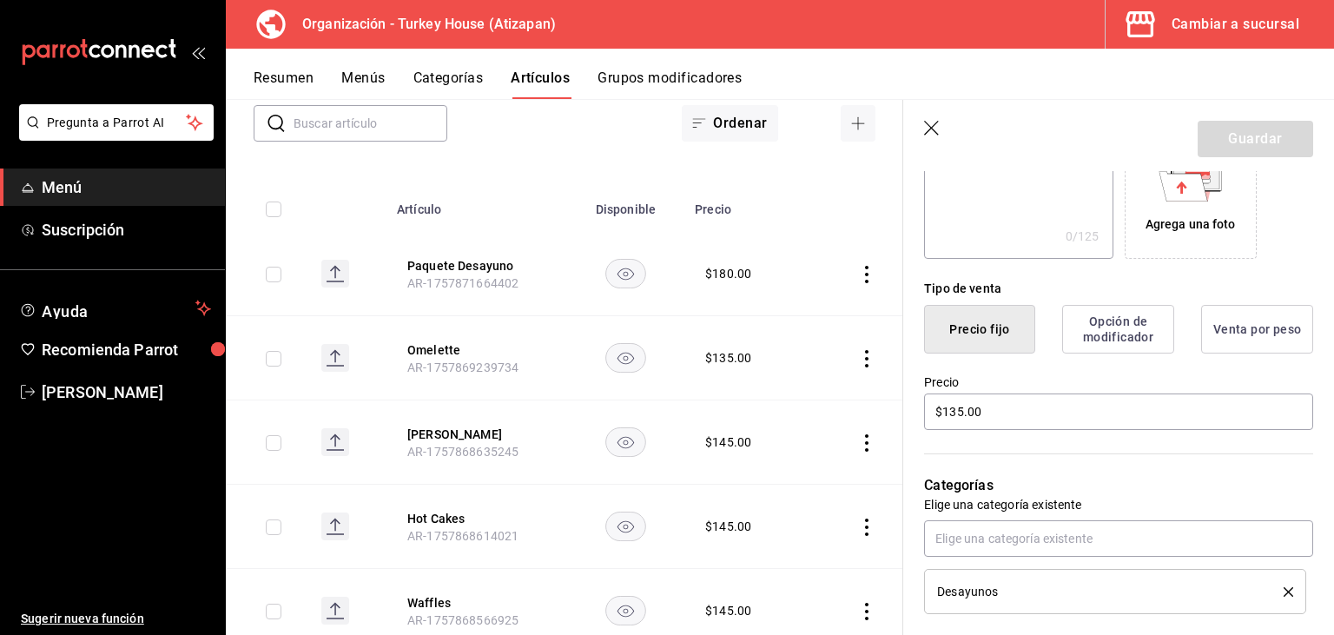
scroll to position [330, 0]
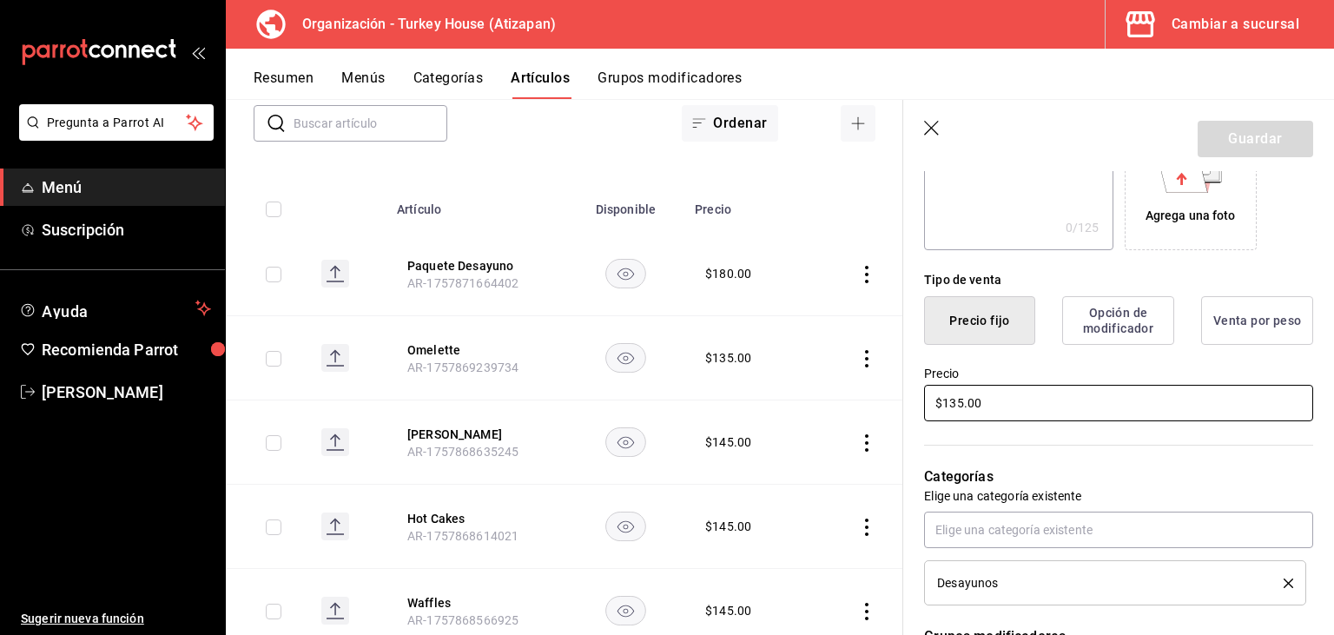
click at [958, 399] on input "$135.00" at bounding box center [1118, 403] width 389 height 36
type input "$145.00"
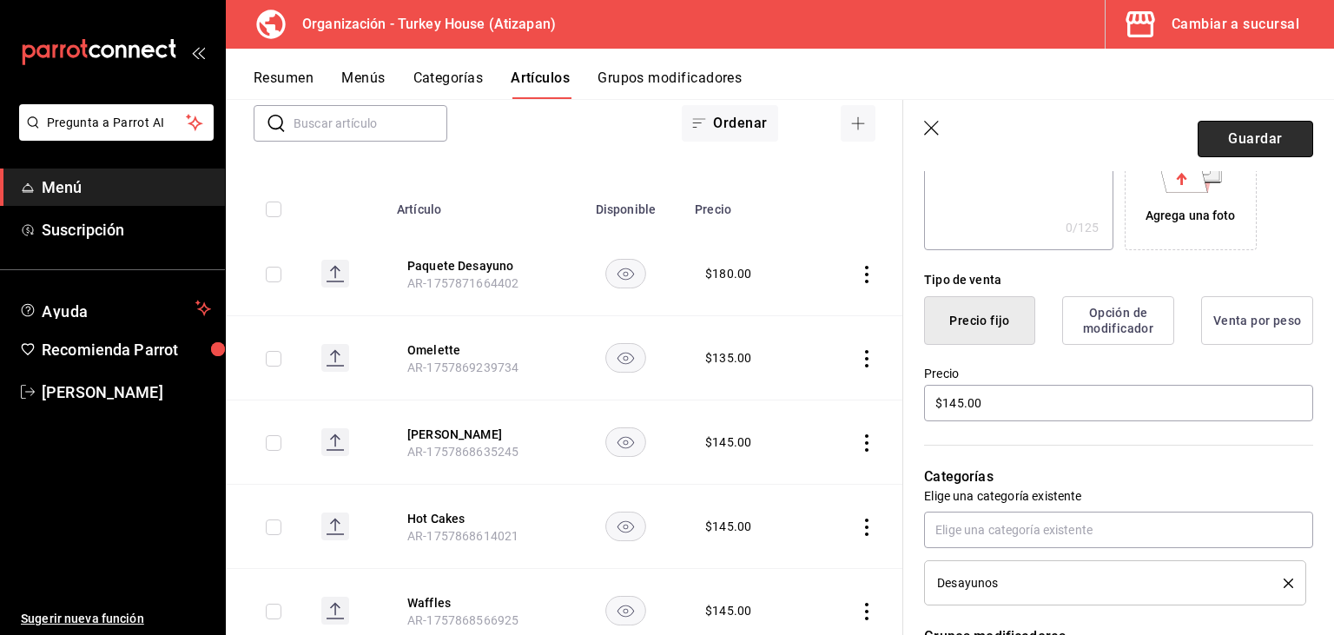
click at [1270, 142] on button "Guardar" at bounding box center [1254, 139] width 115 height 36
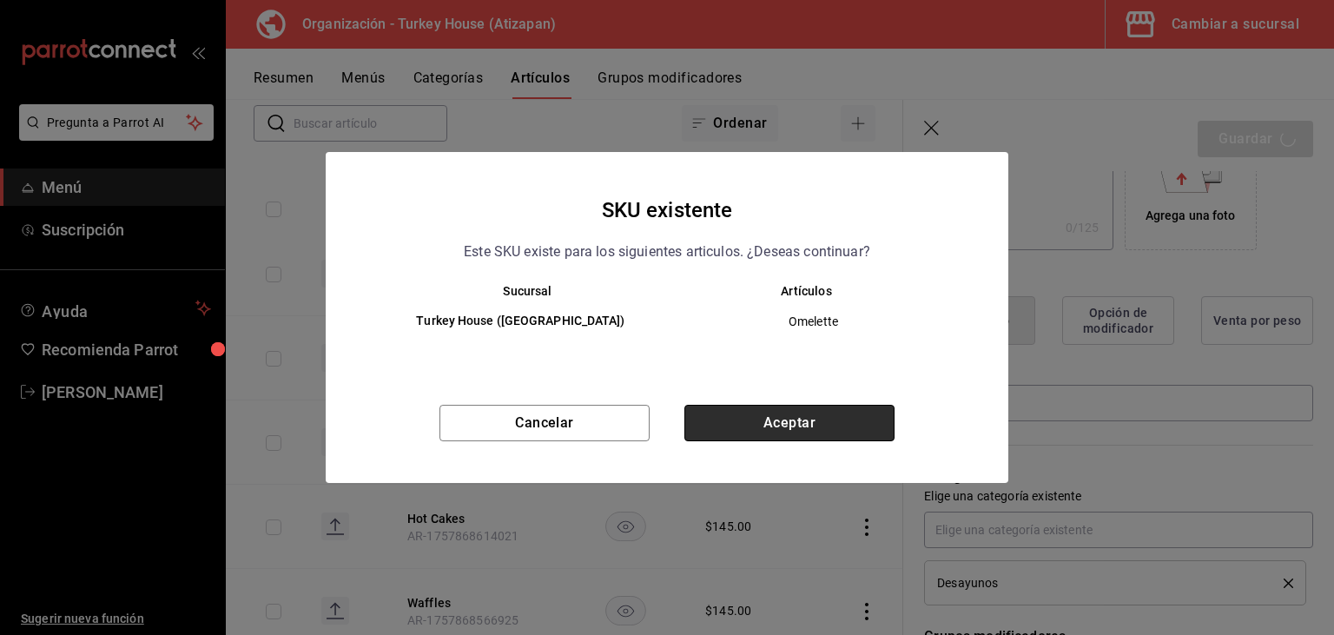
click at [808, 425] on button "Aceptar" at bounding box center [789, 423] width 210 height 36
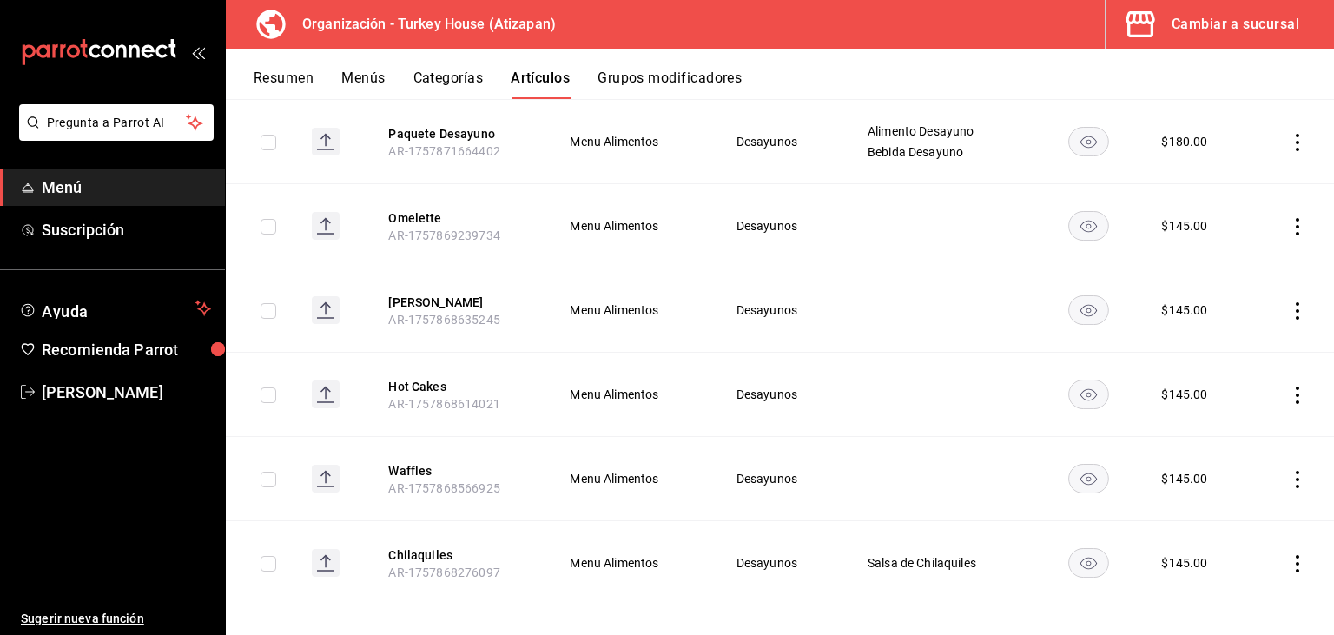
scroll to position [255, 0]
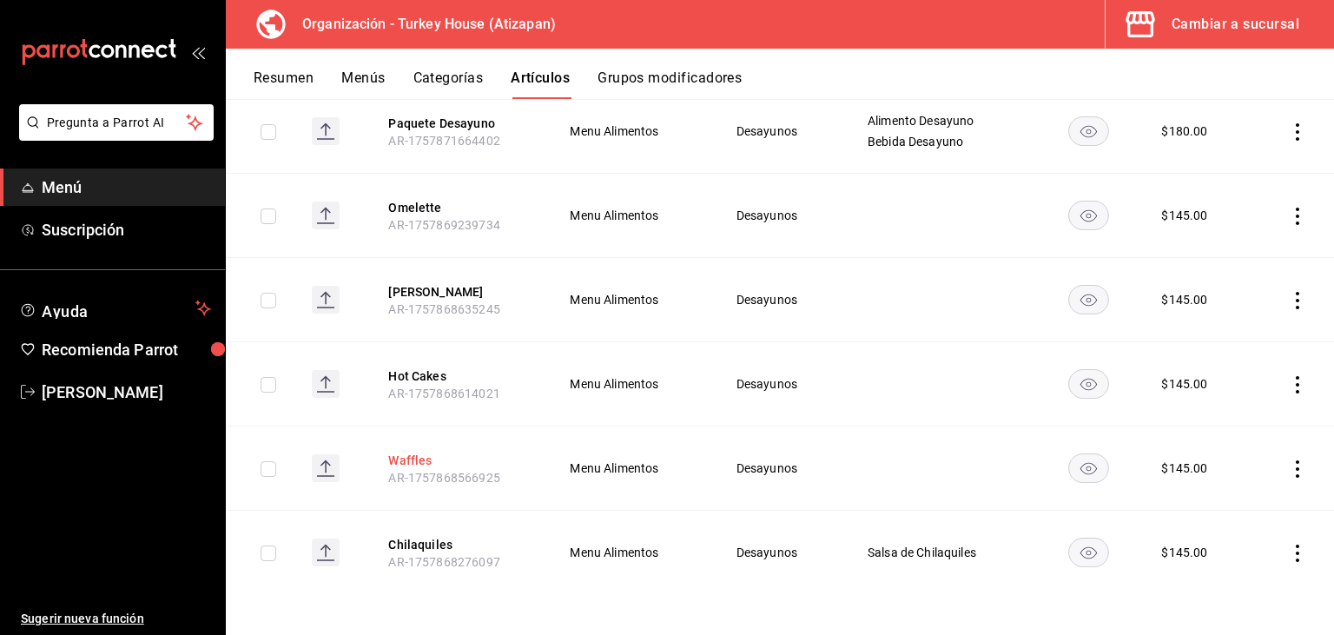
click at [412, 455] on button "Waffles" at bounding box center [457, 459] width 139 height 17
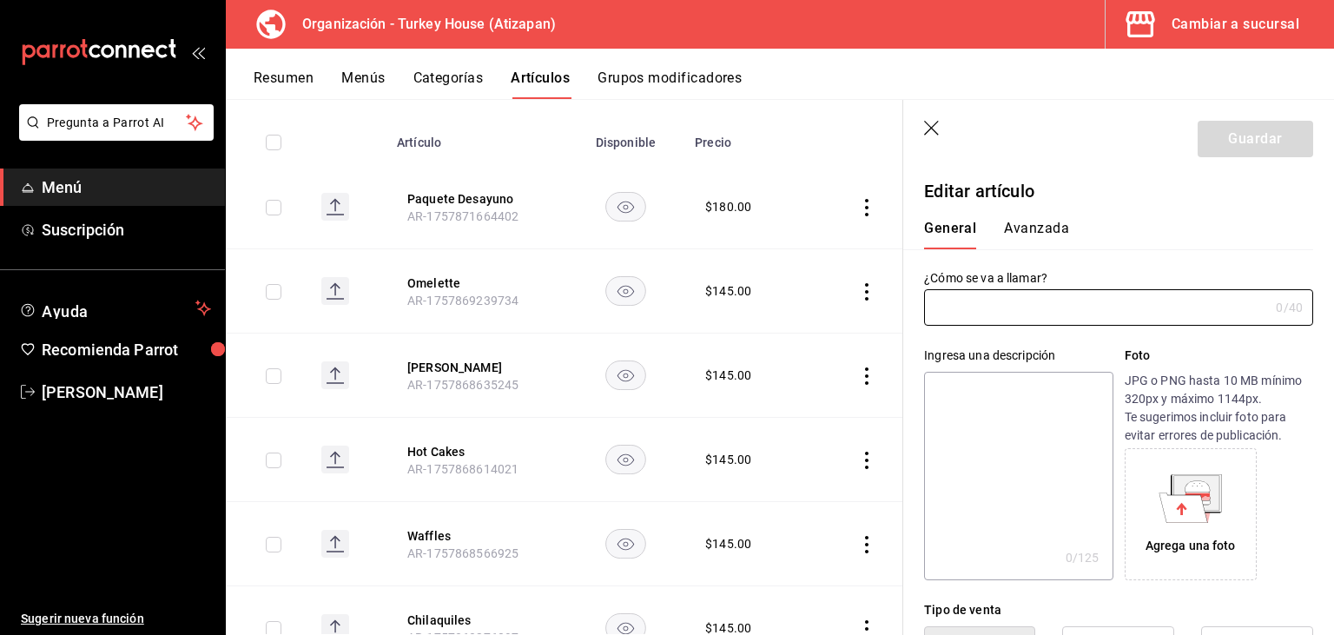
type input "Waffles"
type input "AR-1757868566925"
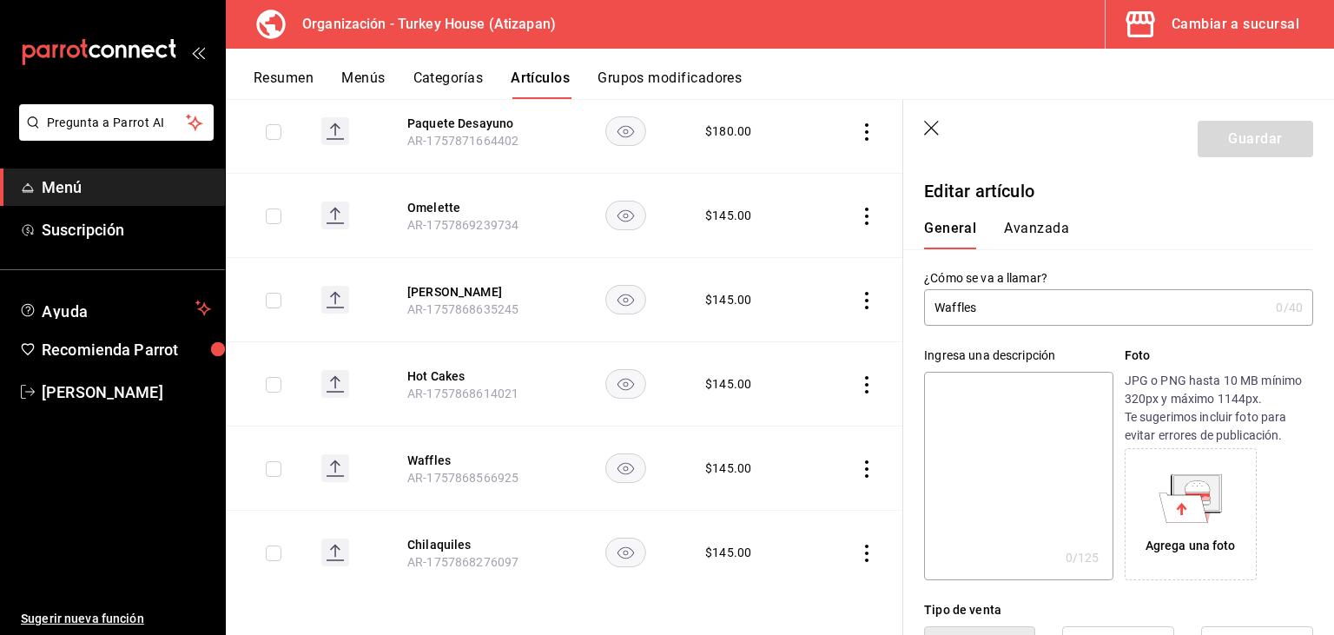
type input "$145.00"
click at [1050, 311] on input "Waffles" at bounding box center [1096, 307] width 345 height 35
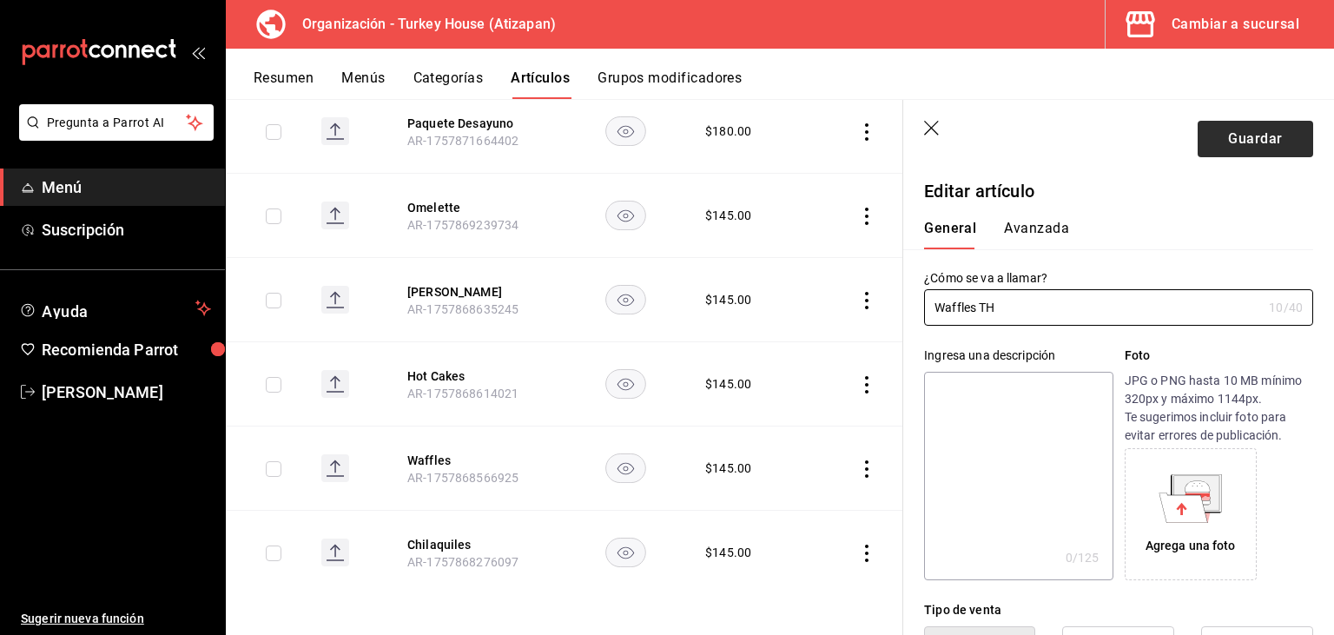
type input "Waffles TH"
click at [1262, 144] on button "Guardar" at bounding box center [1254, 139] width 115 height 36
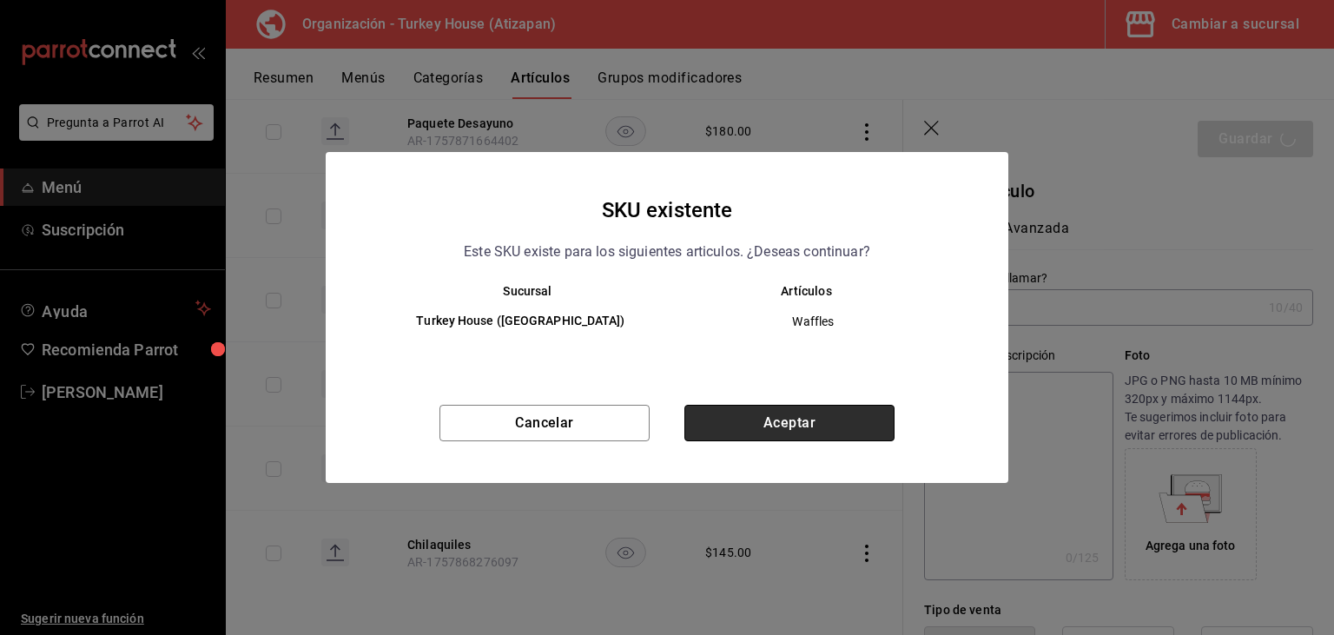
click at [821, 419] on button "Aceptar" at bounding box center [789, 423] width 210 height 36
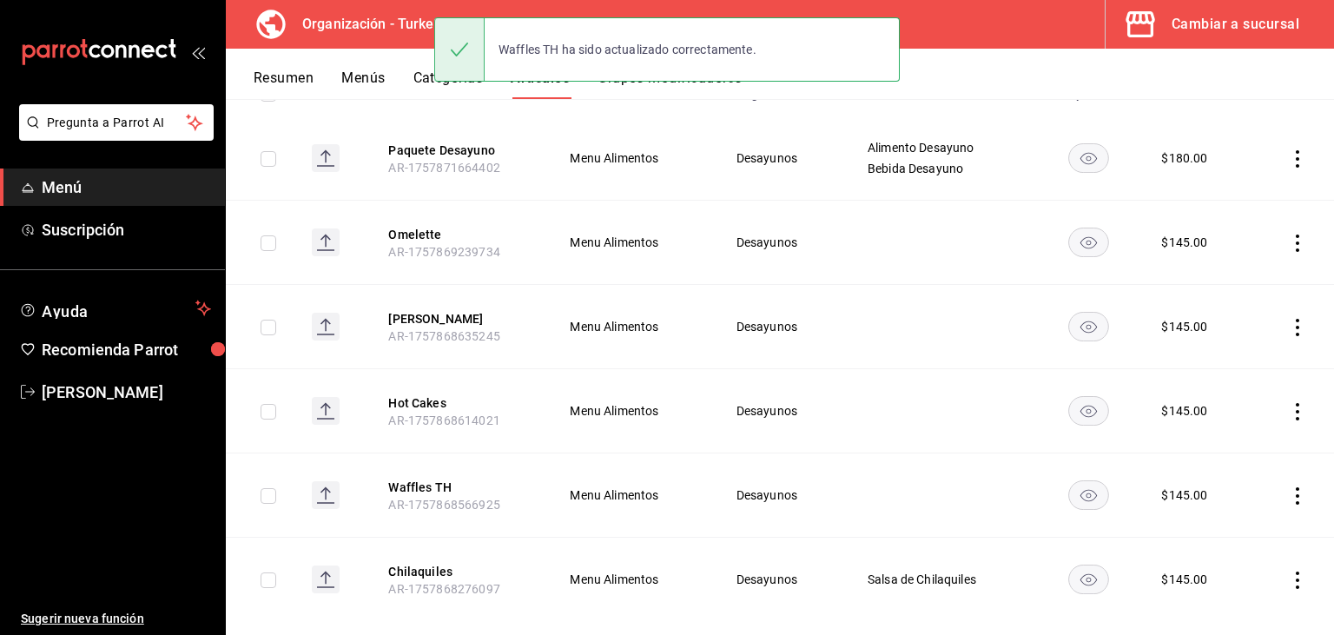
scroll to position [255, 0]
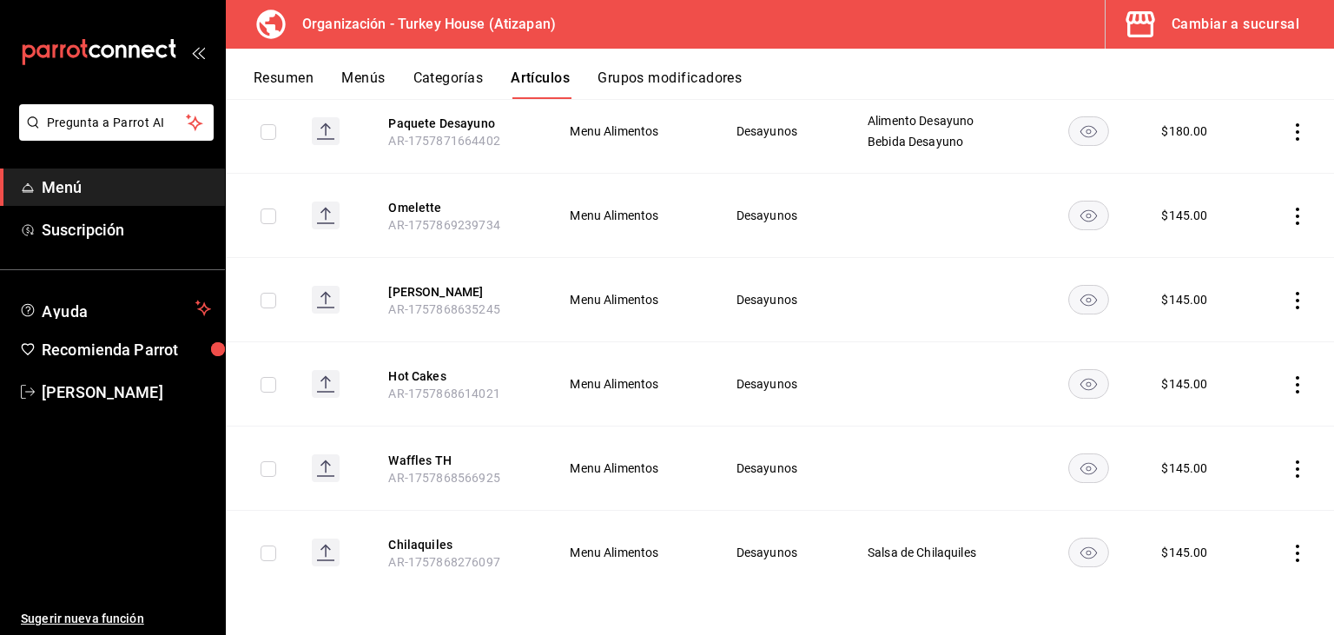
click at [488, 412] on th "Hot Cakes AR-1757868614021" at bounding box center [457, 384] width 181 height 84
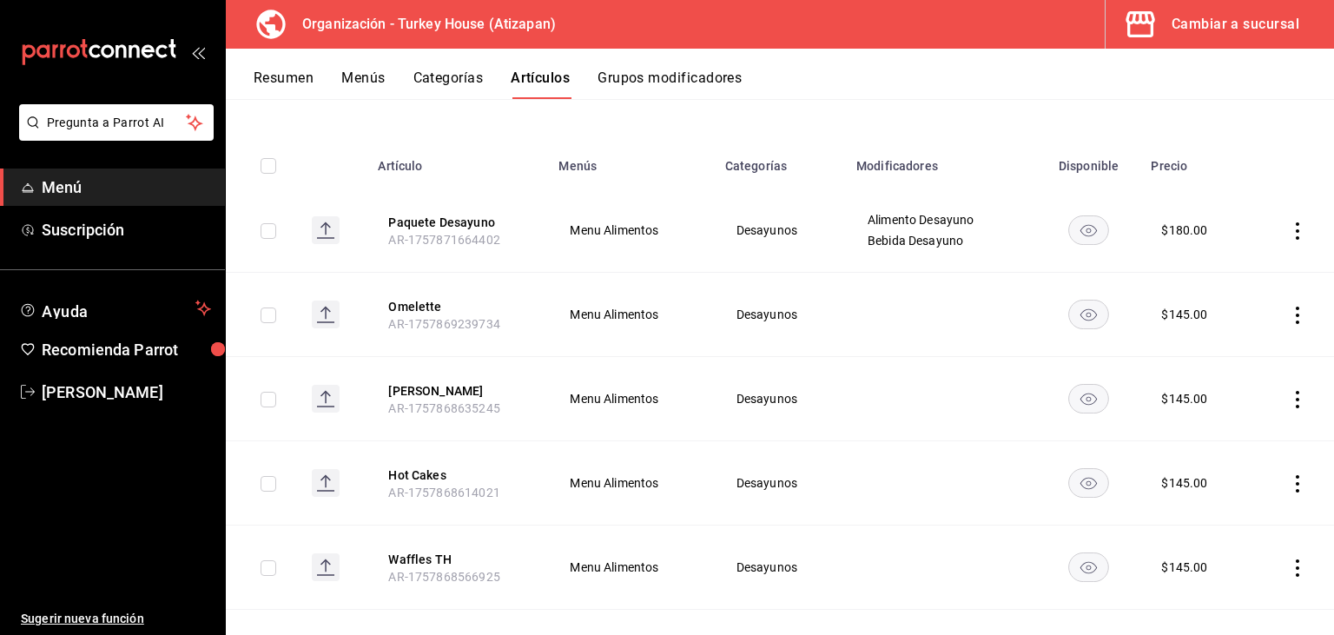
scroll to position [156, 0]
click at [439, 221] on button "Paquete Desayuno" at bounding box center [457, 222] width 139 height 17
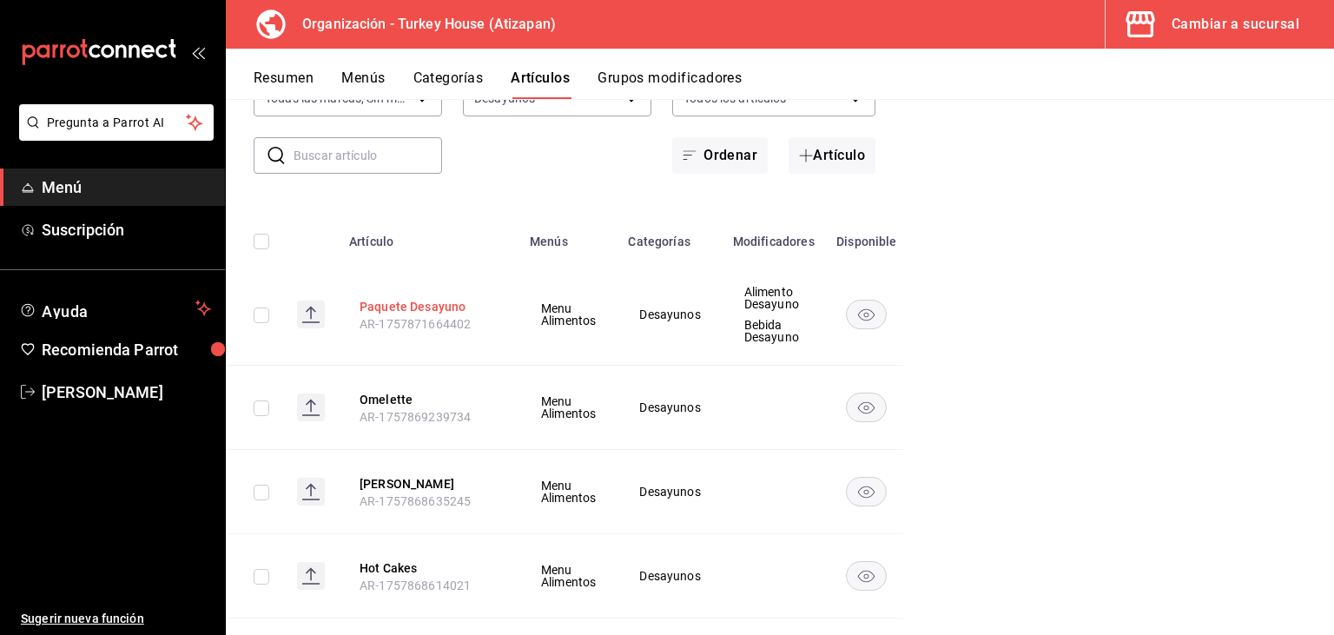
scroll to position [232, 0]
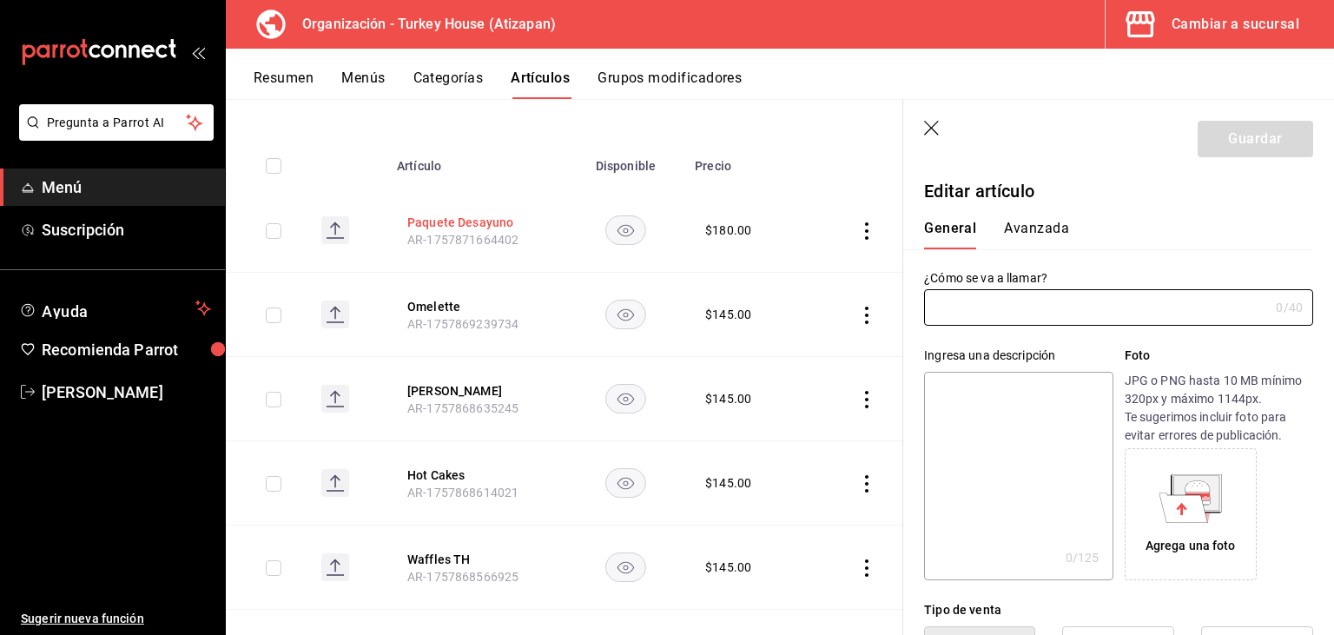
type input "Paquete Desayuno"
type input "AR-1757871664402"
type input "$180.00"
drag, startPoint x: 1051, startPoint y: 309, endPoint x: 920, endPoint y: 325, distance: 132.0
click at [924, 325] on input "Paquete Desayuno" at bounding box center [1093, 307] width 338 height 35
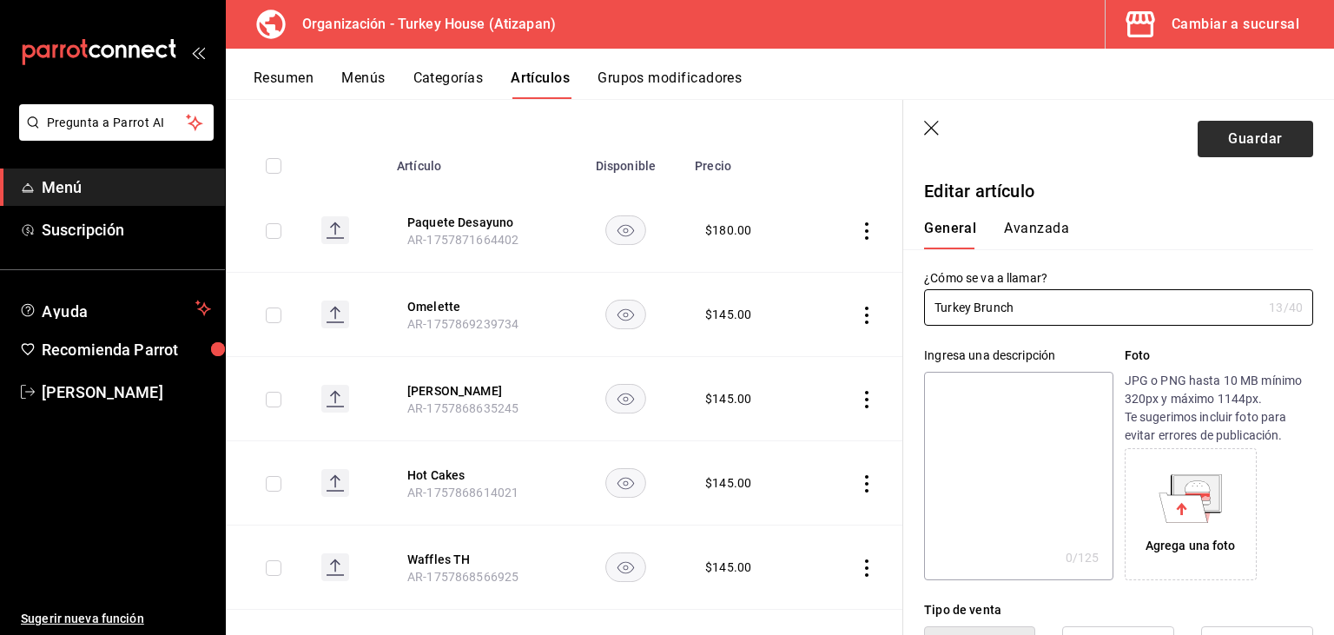
type input "Turkey Brunch"
click at [1249, 142] on button "Guardar" at bounding box center [1254, 139] width 115 height 36
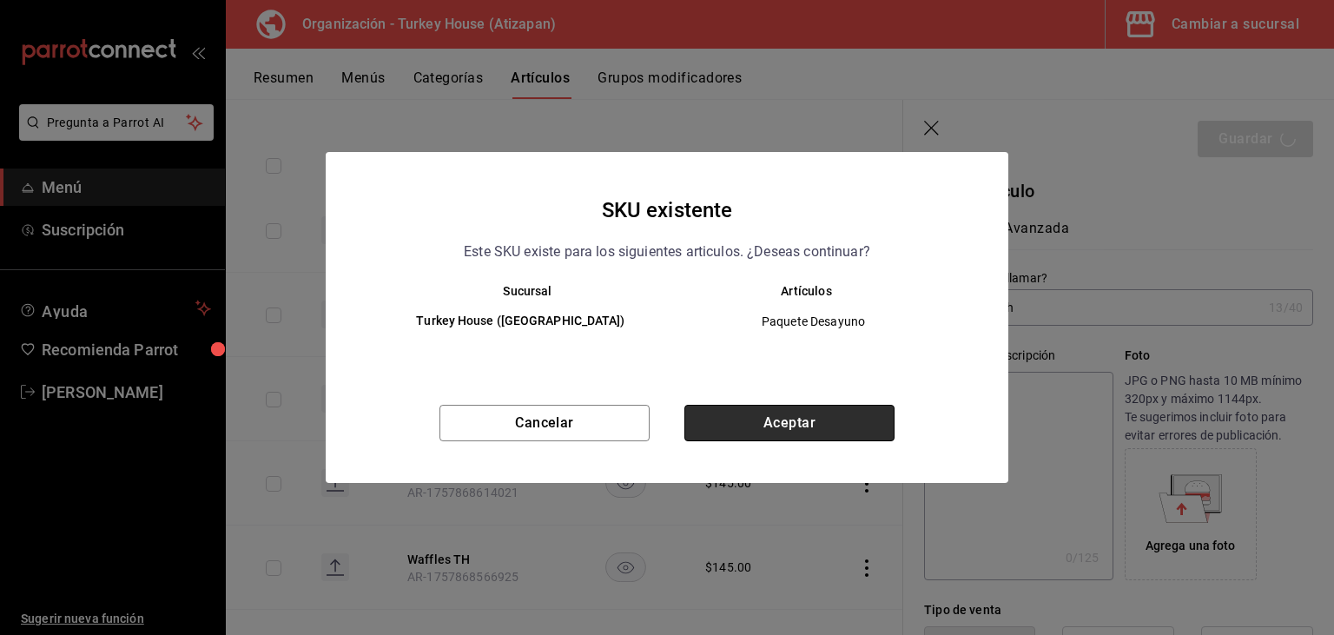
click at [789, 416] on button "Aceptar" at bounding box center [789, 423] width 210 height 36
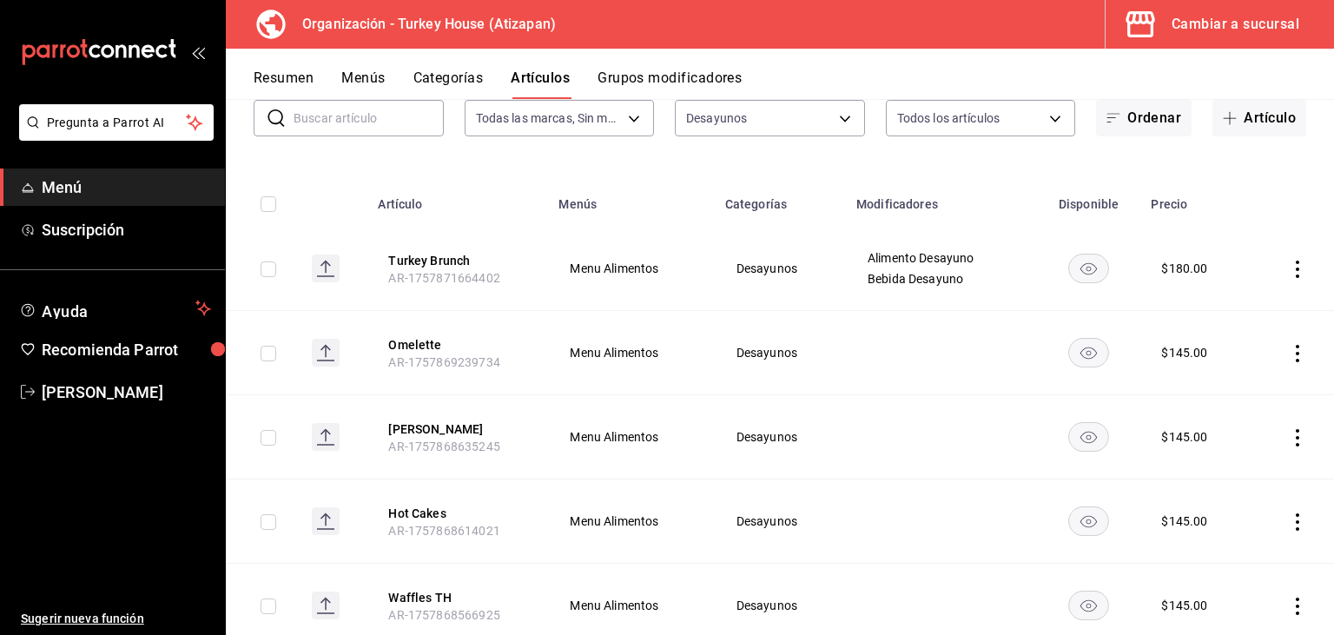
scroll to position [125, 0]
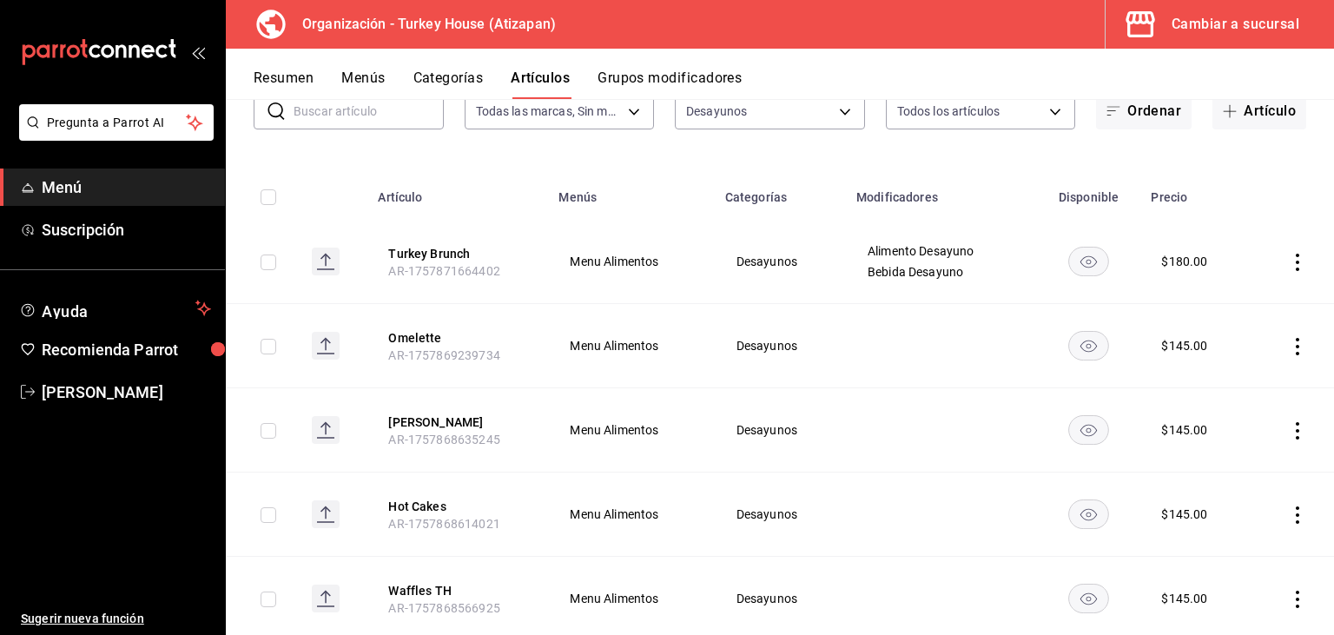
click at [1294, 260] on icon "actions" at bounding box center [1296, 262] width 17 height 17
click at [1294, 260] on div at bounding box center [667, 317] width 1334 height 635
click at [445, 250] on button "Turkey Brunch" at bounding box center [457, 253] width 139 height 17
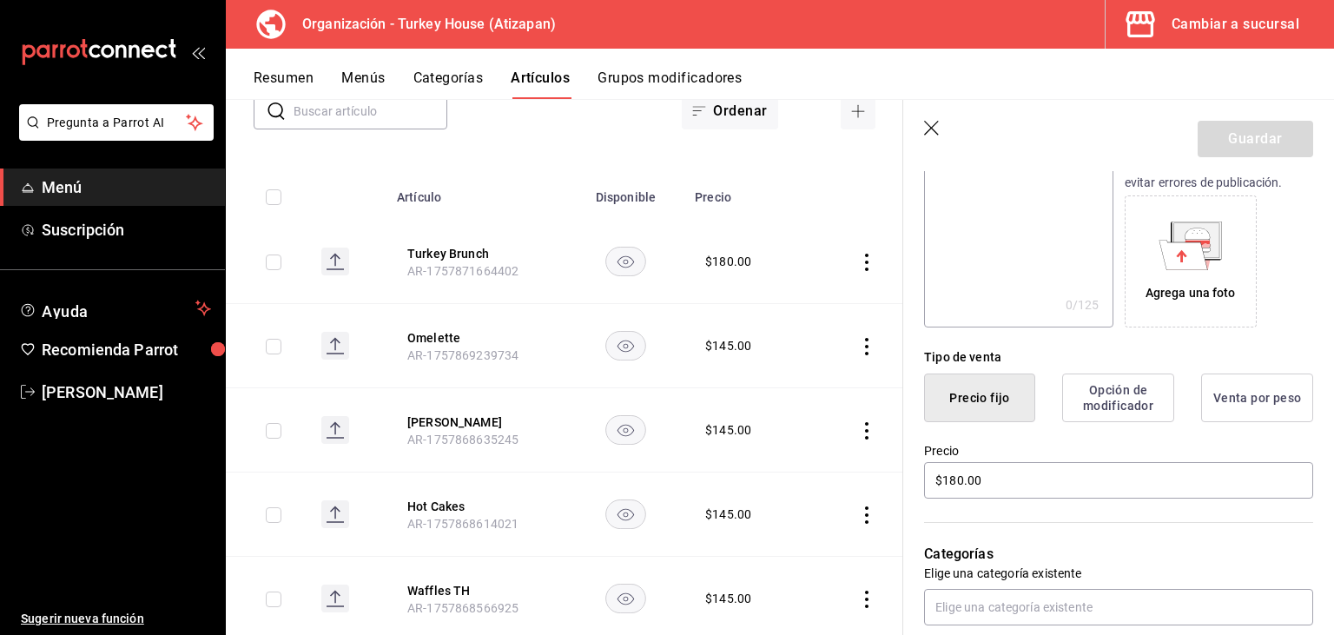
scroll to position [258, 0]
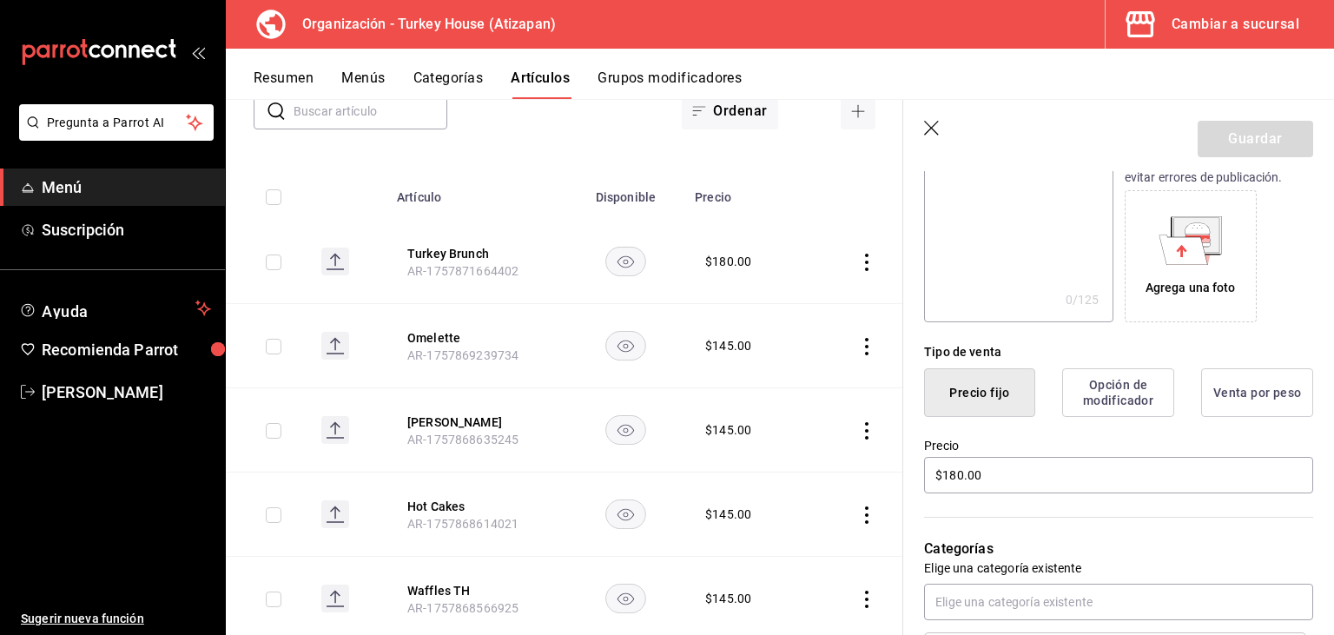
drag, startPoint x: 1037, startPoint y: 314, endPoint x: 1025, endPoint y: 501, distance: 187.0
click at [1025, 322] on textarea at bounding box center [1018, 218] width 188 height 208
click at [960, 471] on input "$180.00" at bounding box center [1118, 475] width 389 height 36
type input "$185.00"
click at [1250, 129] on button "Guardar" at bounding box center [1254, 139] width 115 height 36
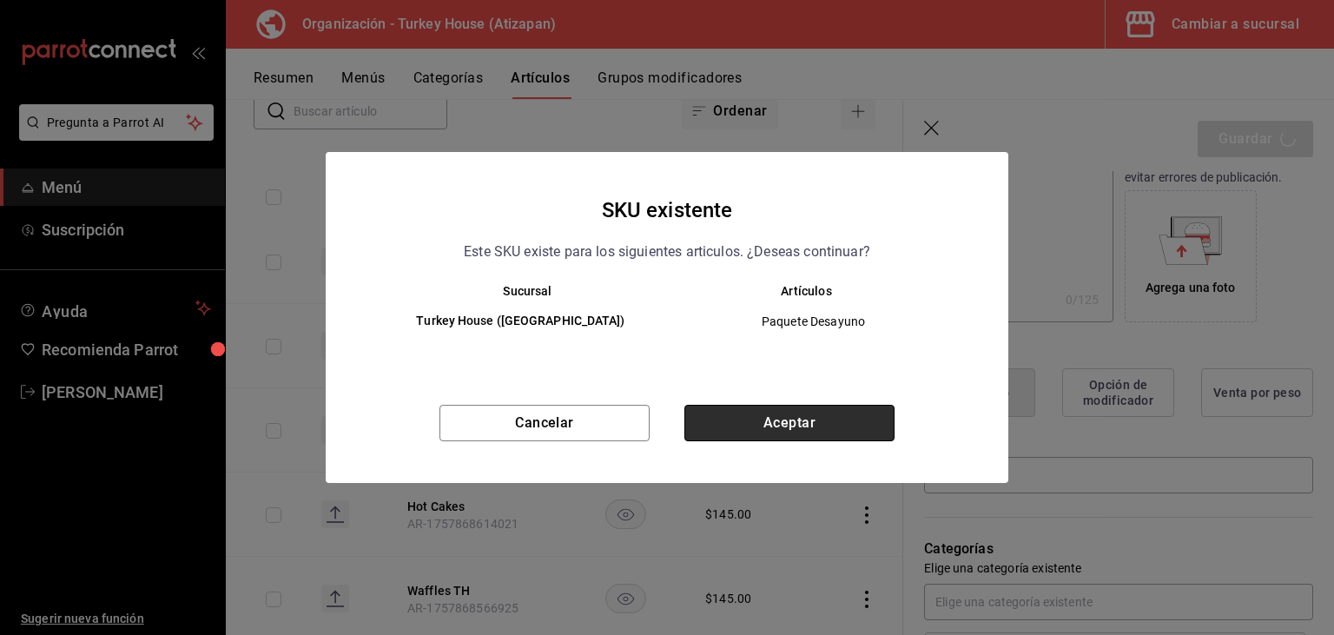
click at [807, 423] on button "Aceptar" at bounding box center [789, 423] width 210 height 36
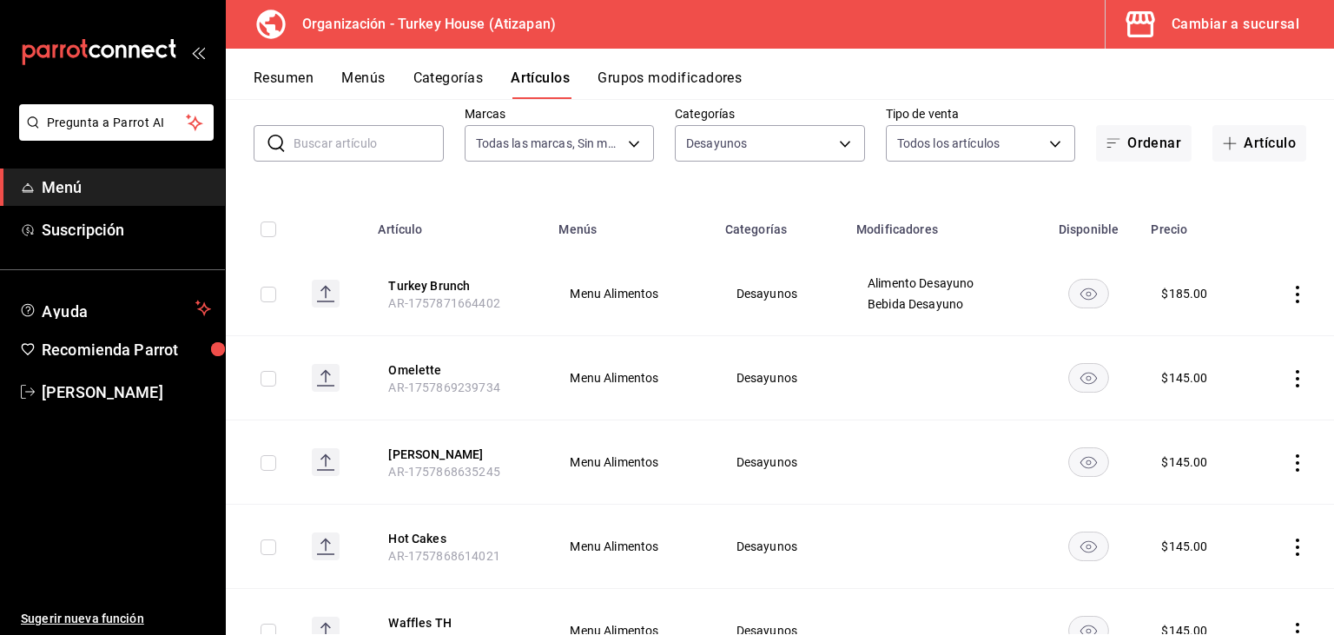
scroll to position [91, 0]
click at [350, 23] on h3 "Organización - Turkey House (Atizapan)" at bounding box center [421, 24] width 267 height 21
click at [273, 86] on button "Resumen" at bounding box center [284, 84] width 60 height 30
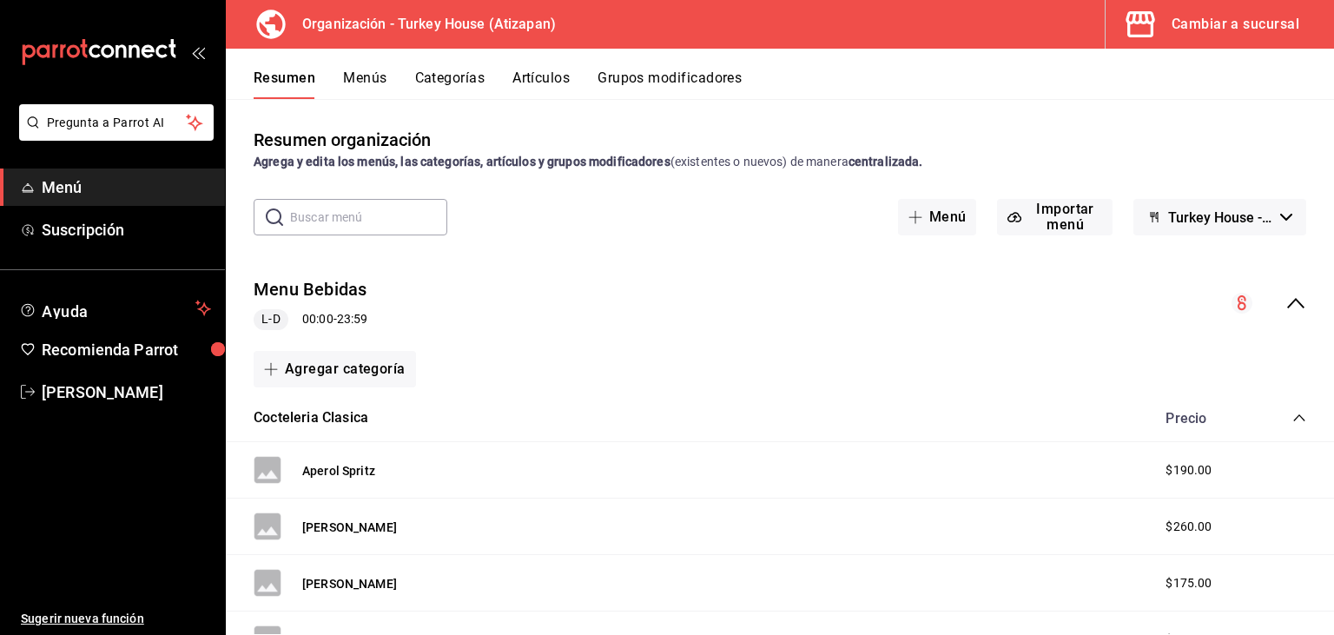
click at [1214, 23] on div "Cambiar a sucursal" at bounding box center [1235, 24] width 128 height 24
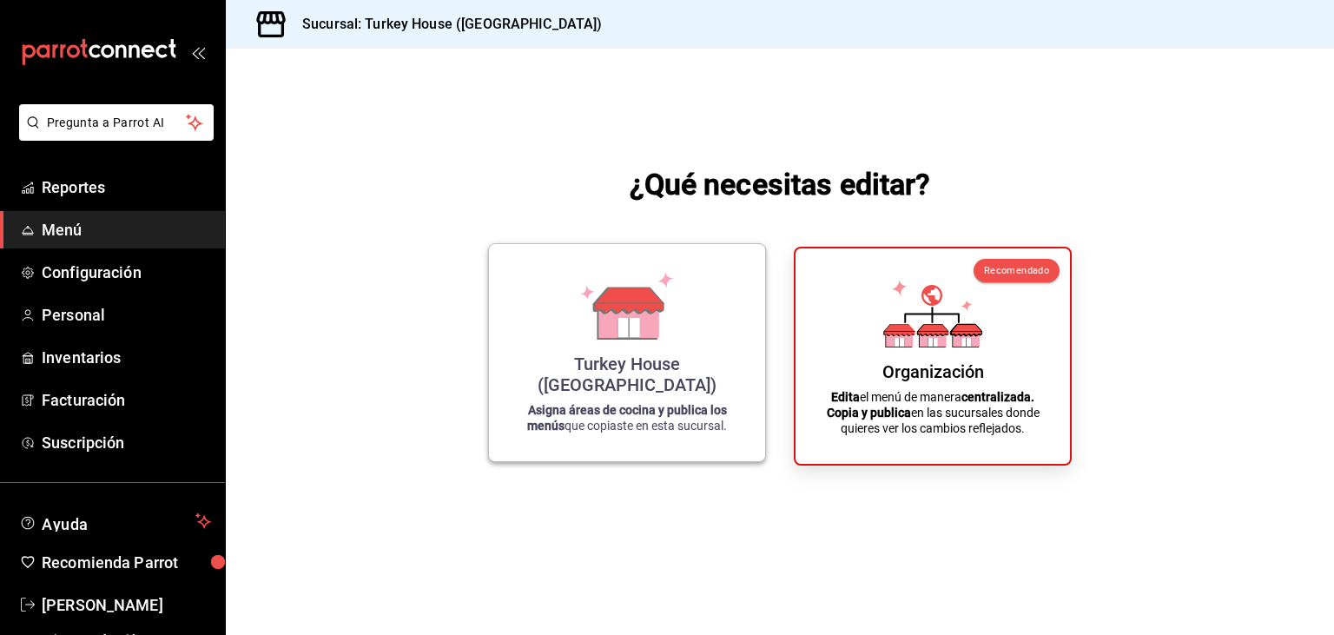
click at [630, 366] on div "Turkey House (Atizapan) Asigna áreas de cocina y publica los menús que copiaste…" at bounding box center [627, 352] width 234 height 189
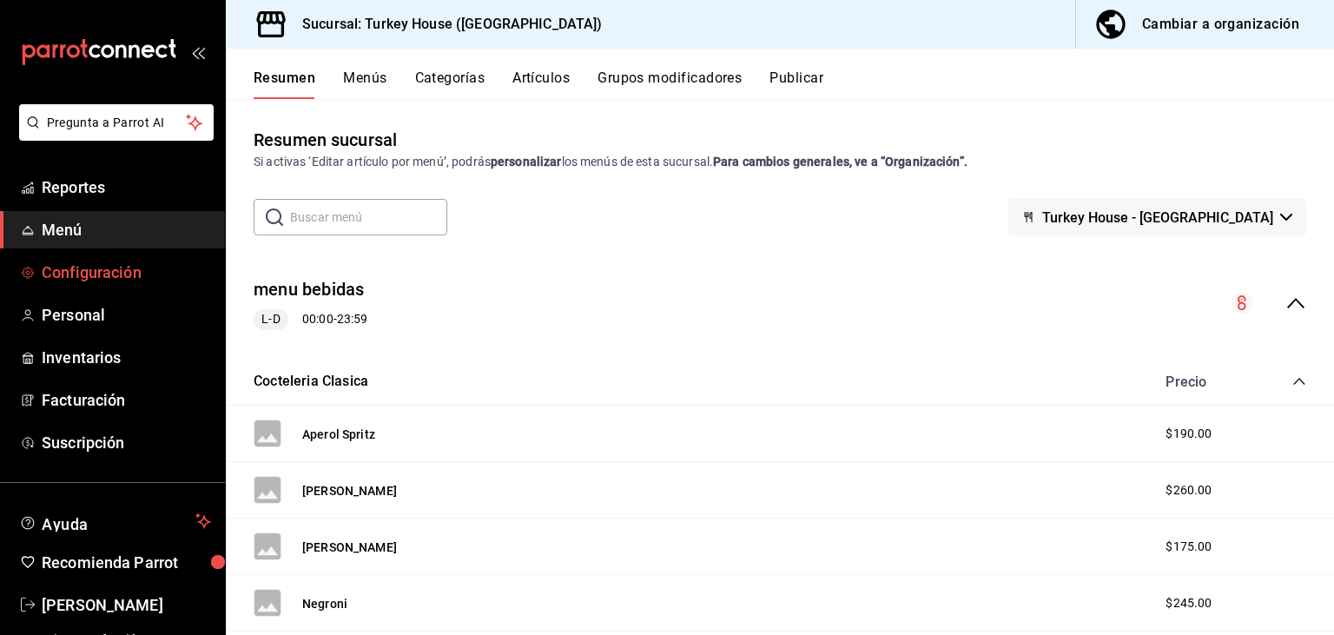
click at [102, 274] on span "Configuración" at bounding box center [126, 271] width 169 height 23
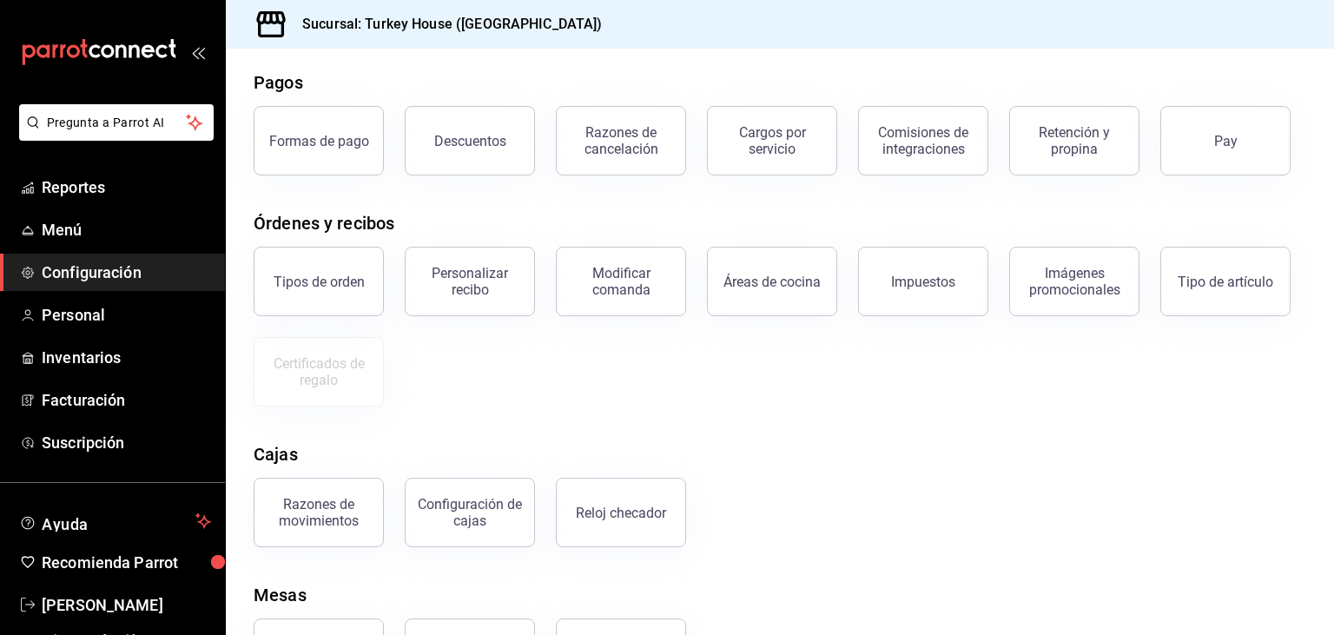
scroll to position [66, 0]
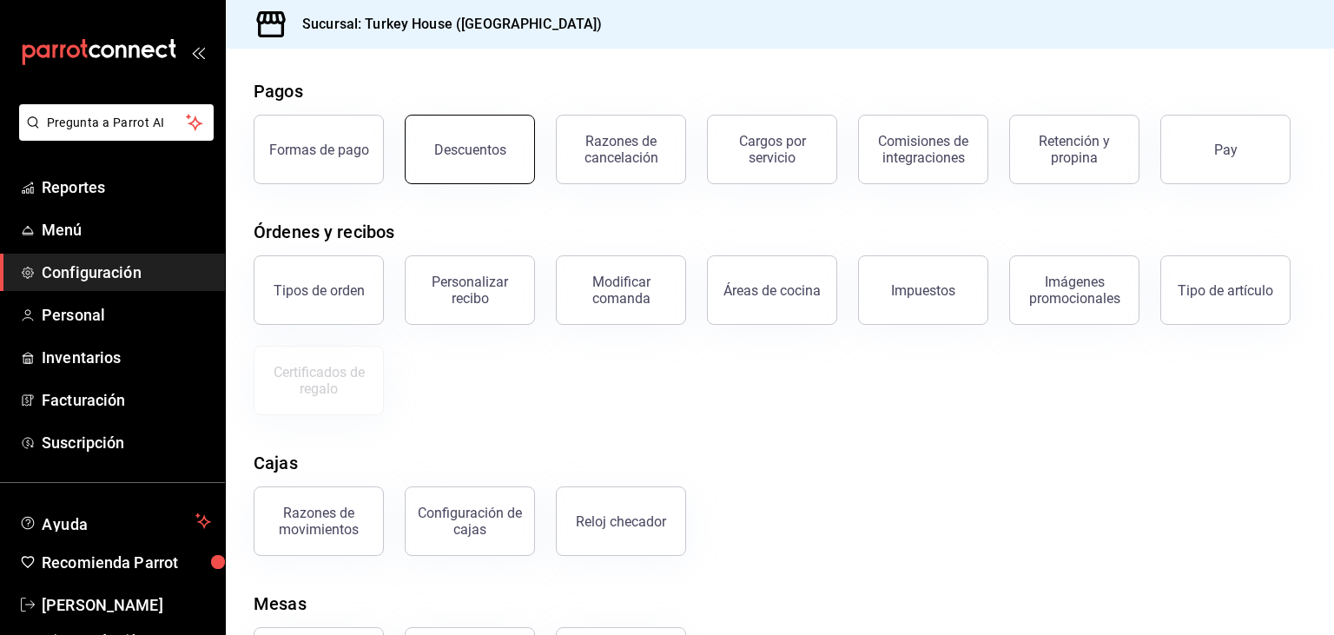
click at [469, 149] on div "Descuentos" at bounding box center [470, 150] width 72 height 16
